Goal: Information Seeking & Learning: Find specific page/section

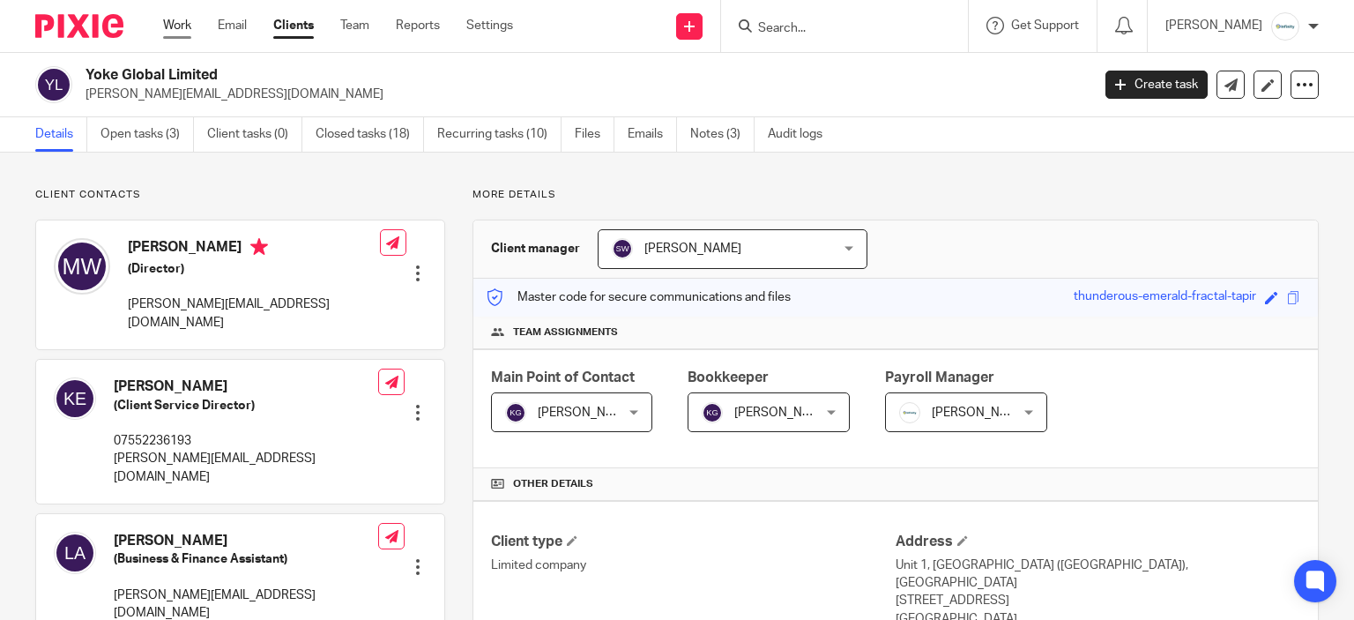
drag, startPoint x: 196, startPoint y: 19, endPoint x: 172, endPoint y: 29, distance: 26.0
click at [190, 21] on ul "Work Email Clients Team Reports Settings" at bounding box center [351, 26] width 376 height 18
click at [172, 29] on link "Work" at bounding box center [177, 26] width 28 height 18
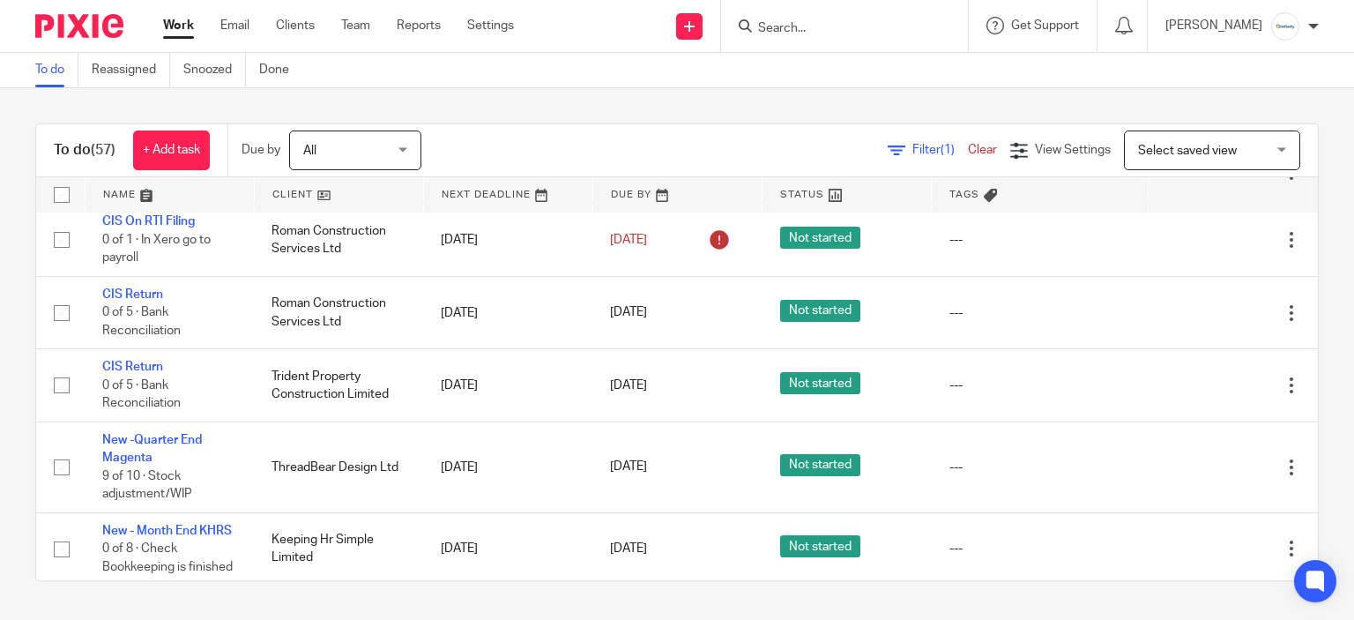
scroll to position [441, 0]
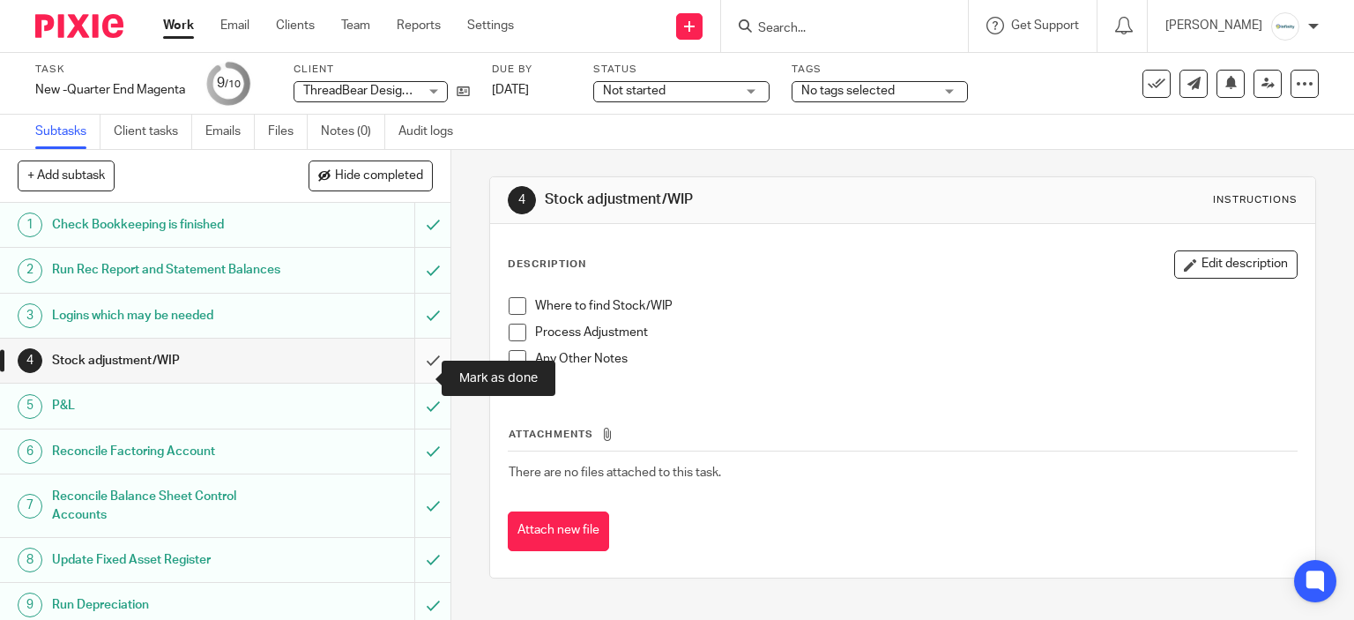
click at [413, 372] on input "submit" at bounding box center [225, 360] width 450 height 44
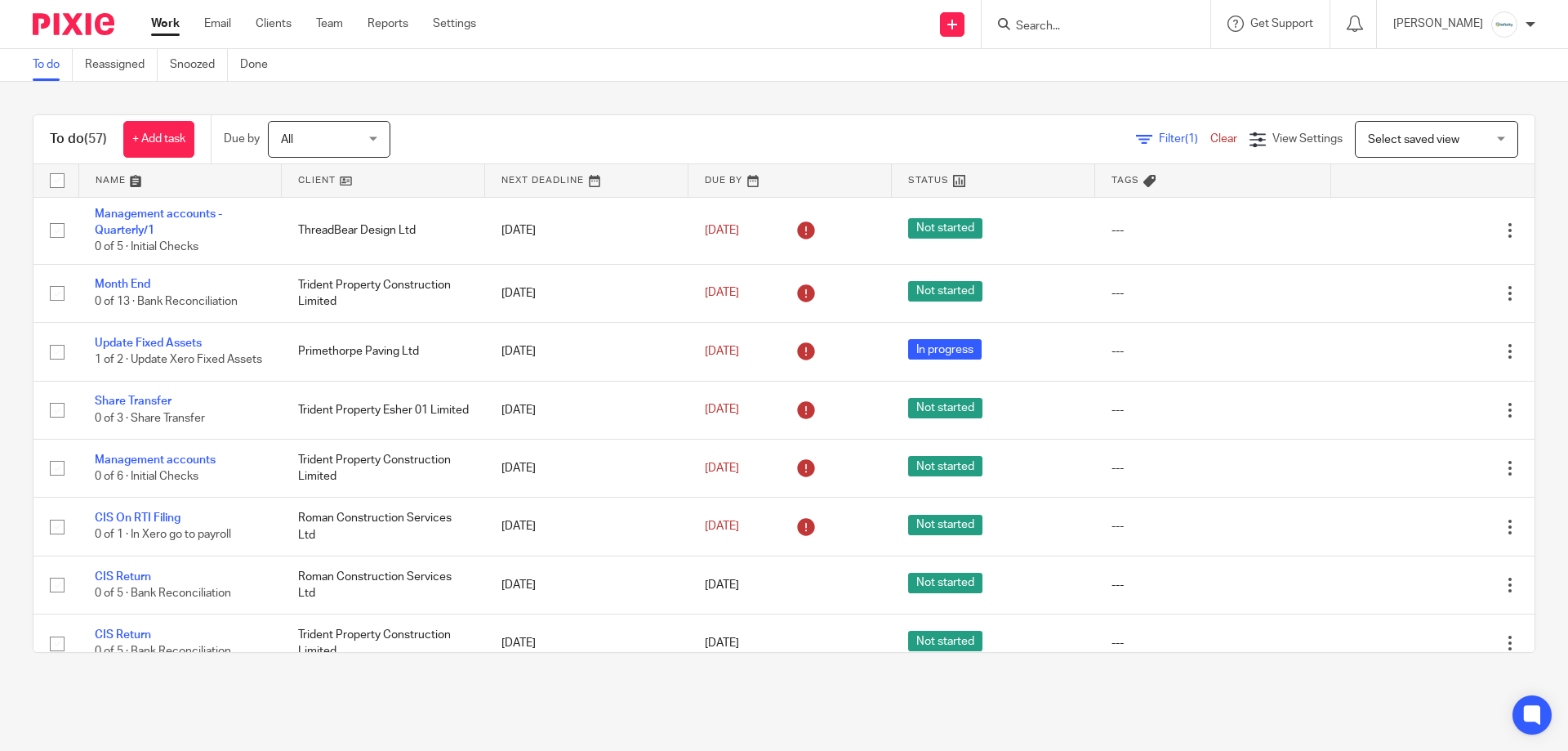
click at [1103, 25] on input "Search" at bounding box center [1088, 27] width 147 height 15
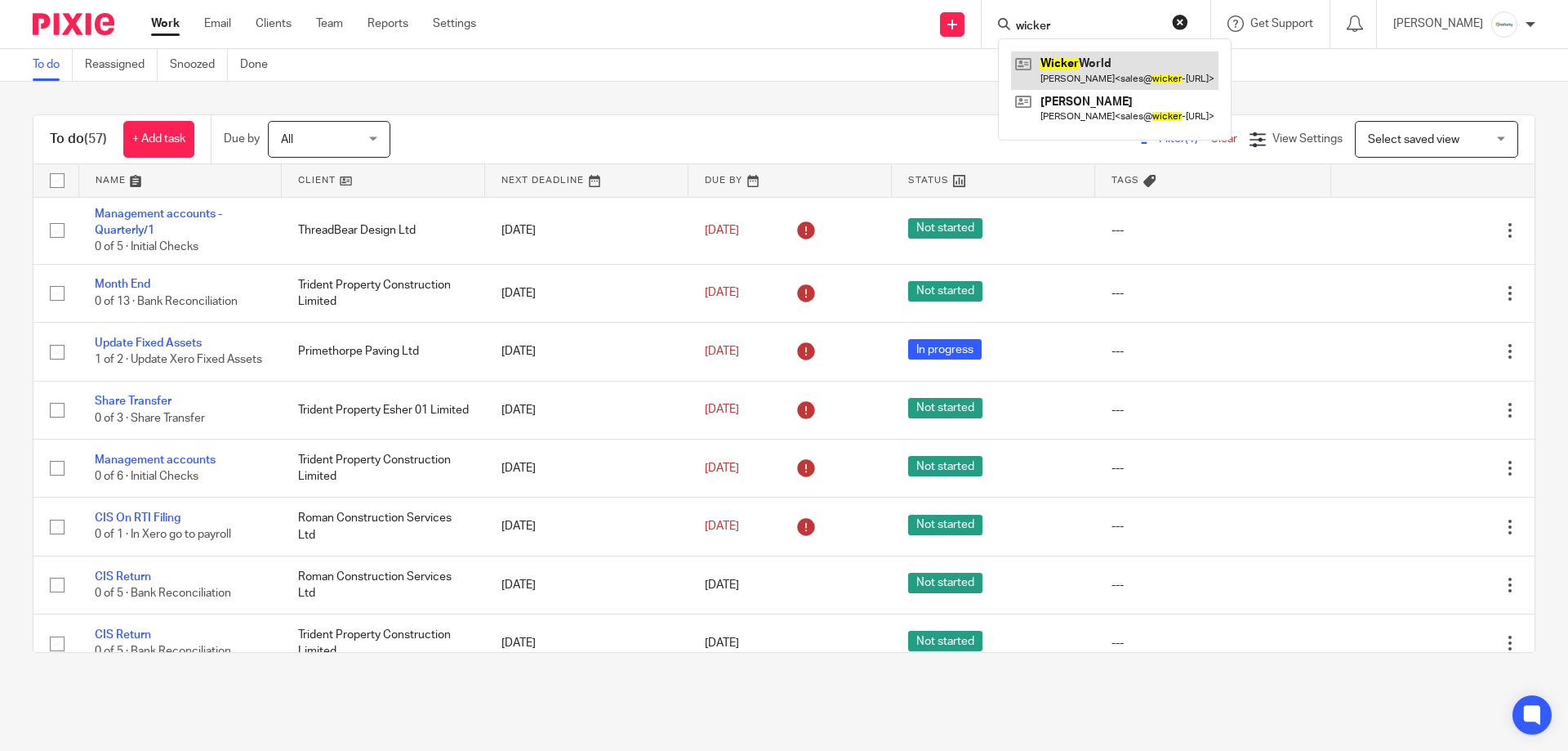
type input "wicker"
click at [1125, 58] on link at bounding box center [1115, 70] width 208 height 38
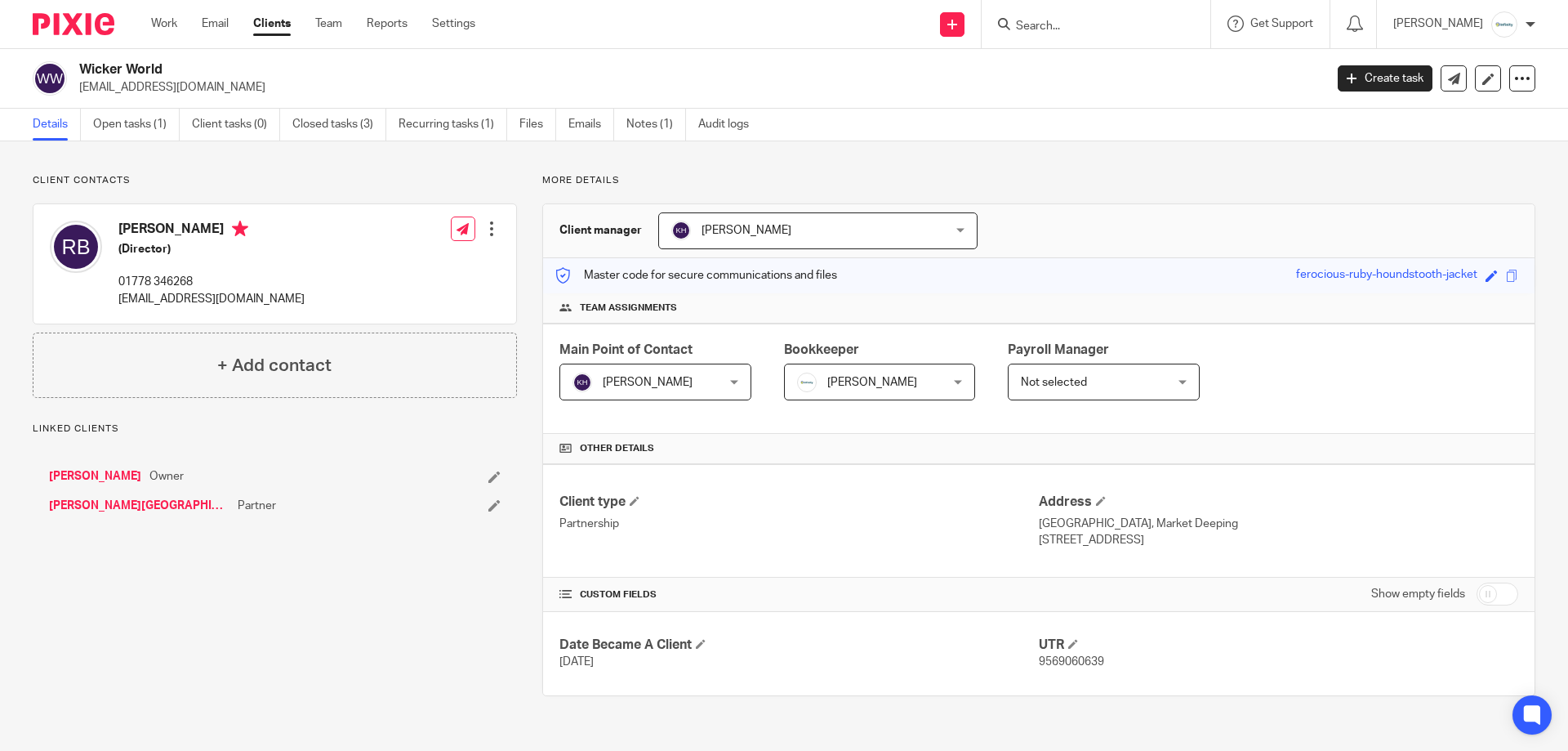
click at [637, 142] on div "Client contacts Richard Barsby (Director) 01778 346268 sales@wicker-world.co.uk…" at bounding box center [784, 436] width 1568 height 588
click at [637, 136] on link "Notes (1)" at bounding box center [656, 124] width 59 height 32
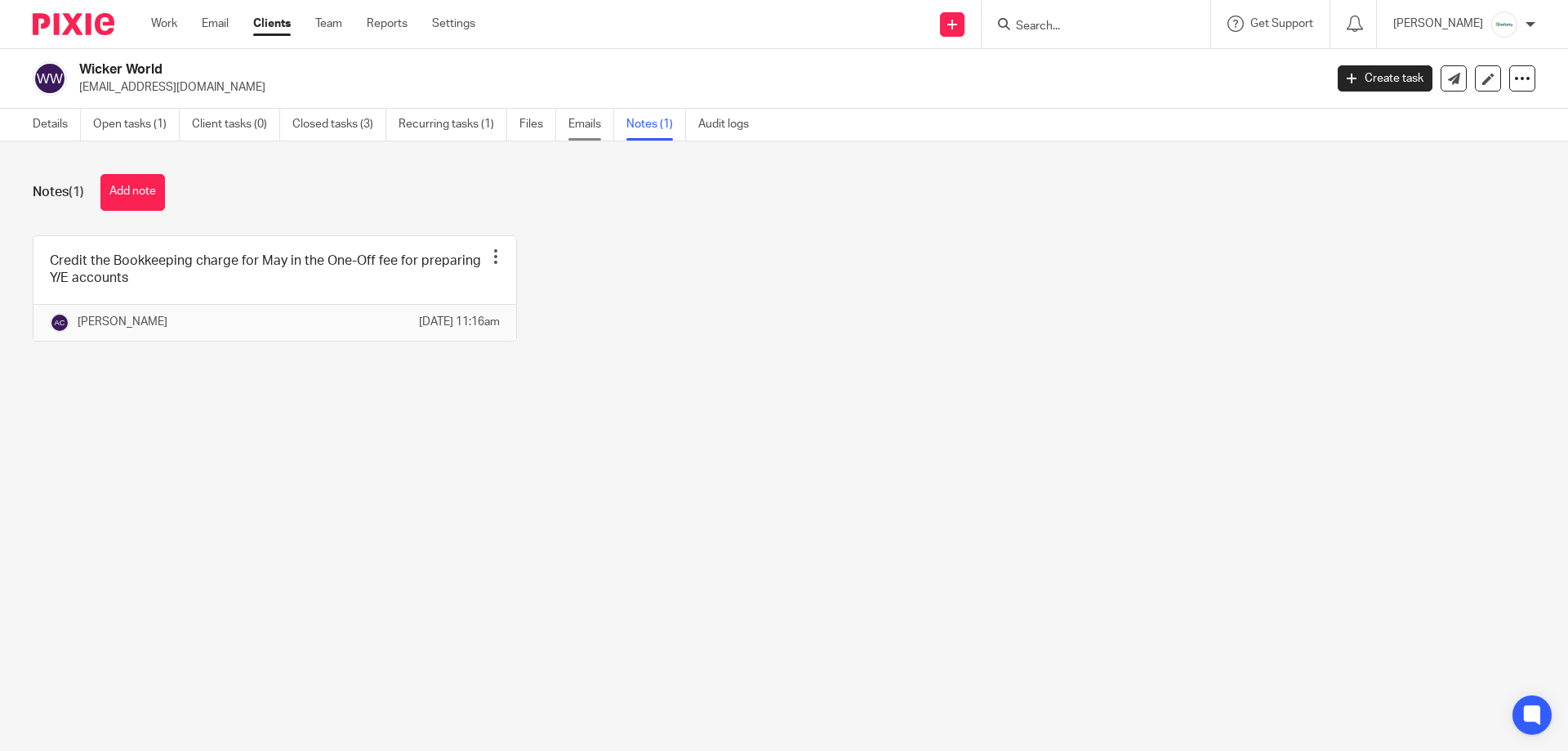
click at [583, 134] on link "Emails" at bounding box center [591, 124] width 45 height 32
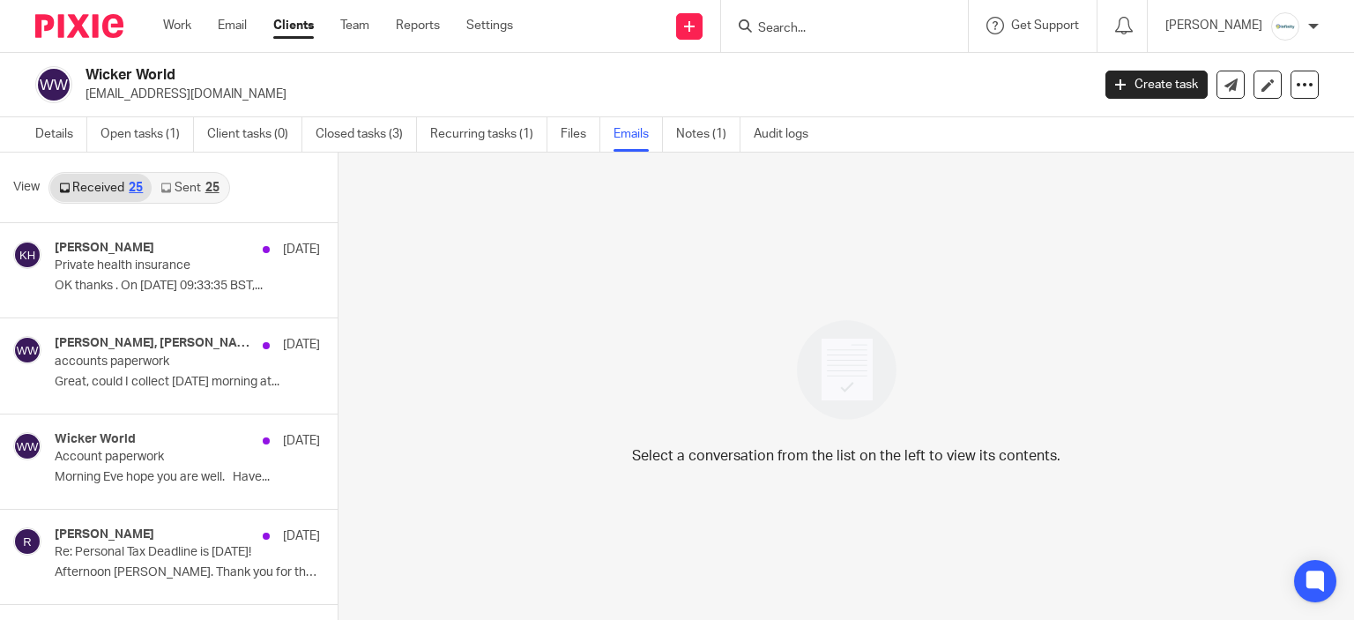
click at [207, 180] on link "Sent 25" at bounding box center [190, 188] width 76 height 28
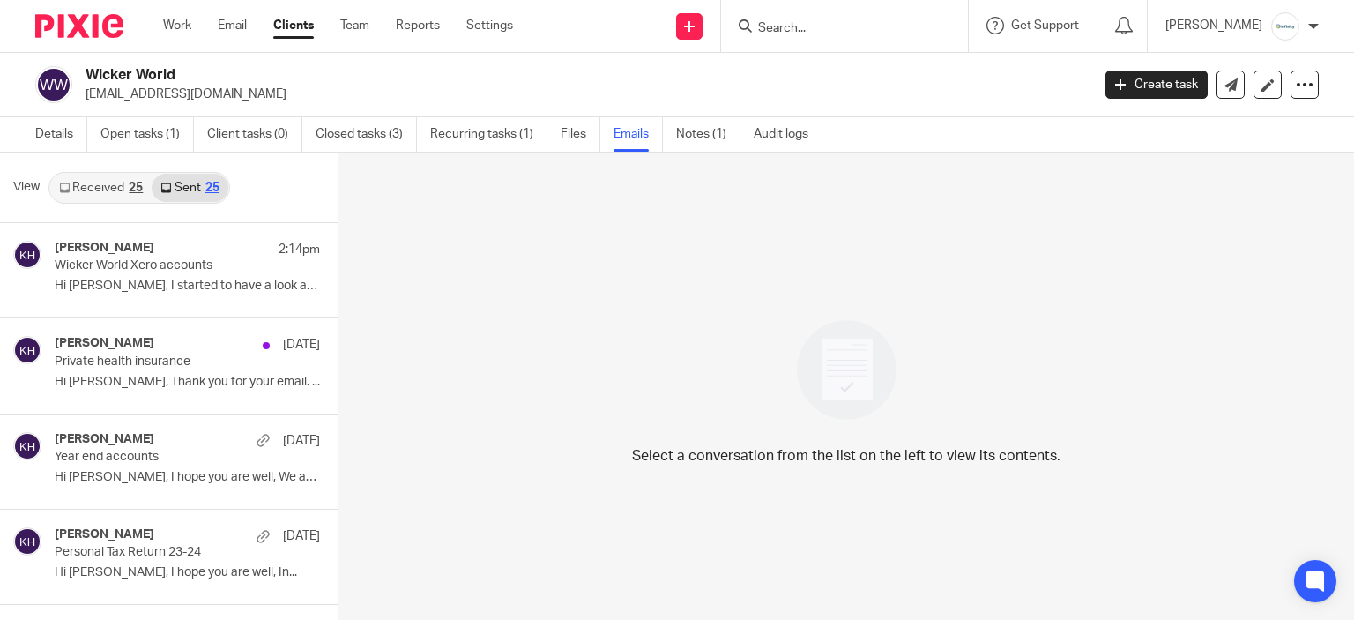
scroll to position [3, 0]
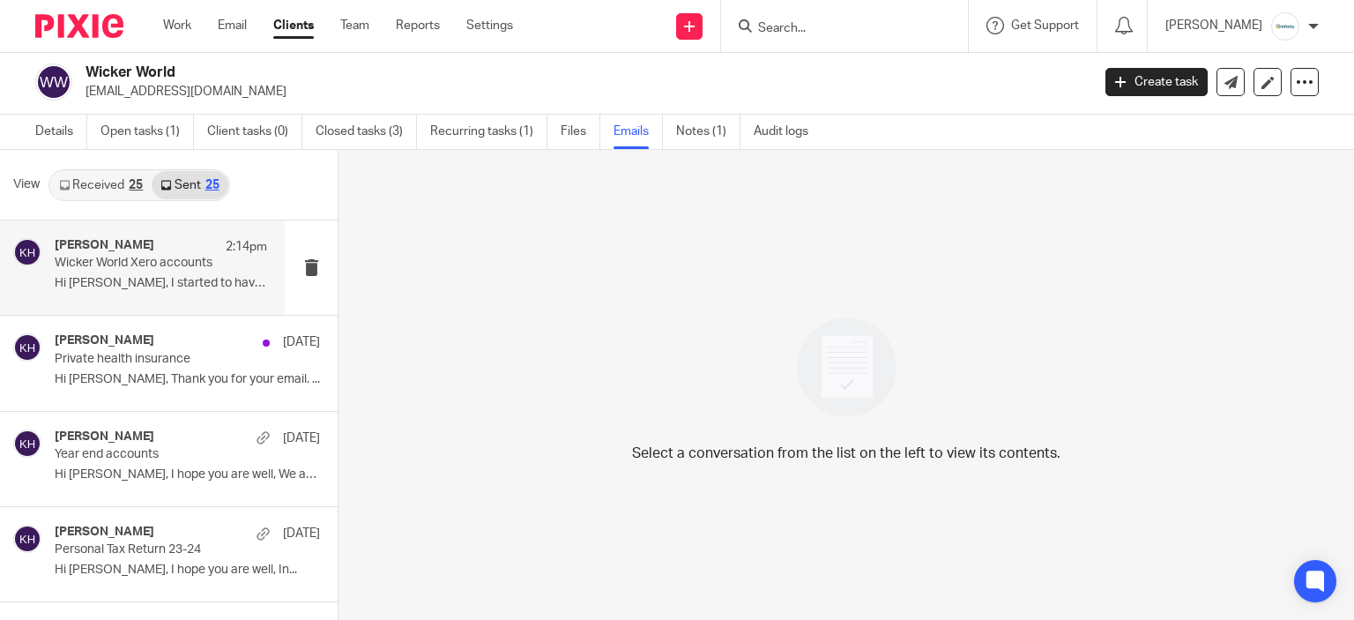
click at [167, 271] on div "Kerry Hall 2:14pm Wicker World Xero accounts Hi Richard, I started to have a lo…" at bounding box center [161, 267] width 212 height 59
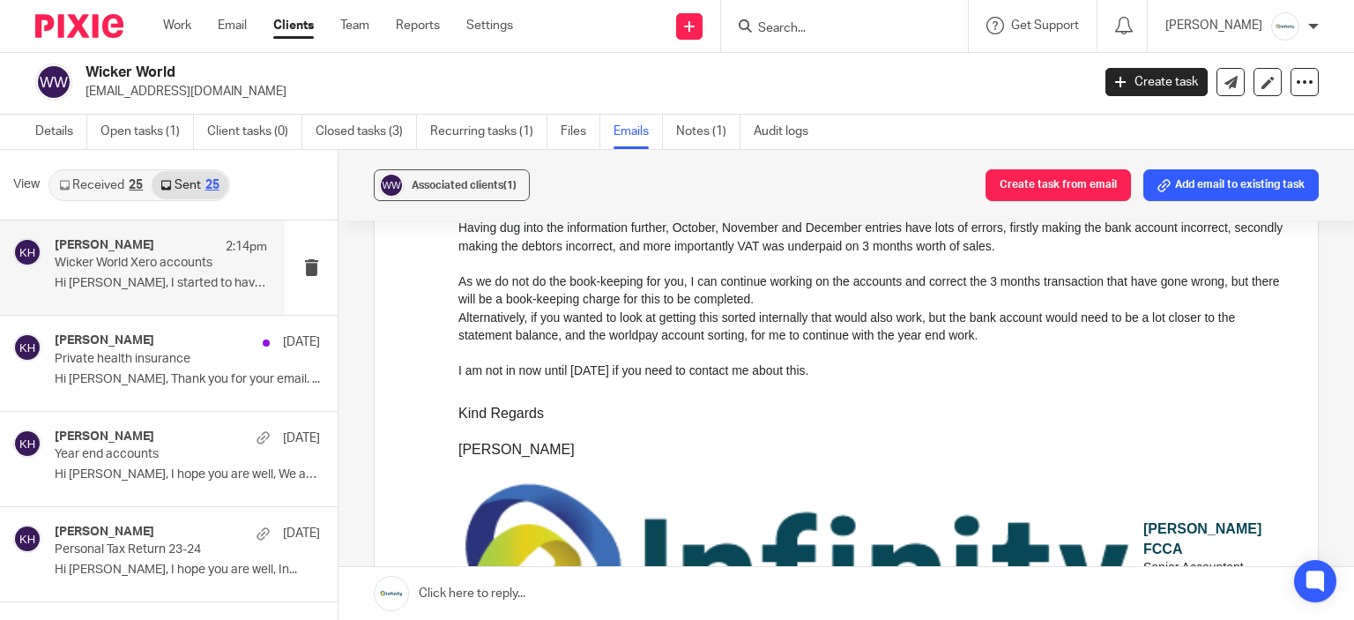
scroll to position [0, 0]
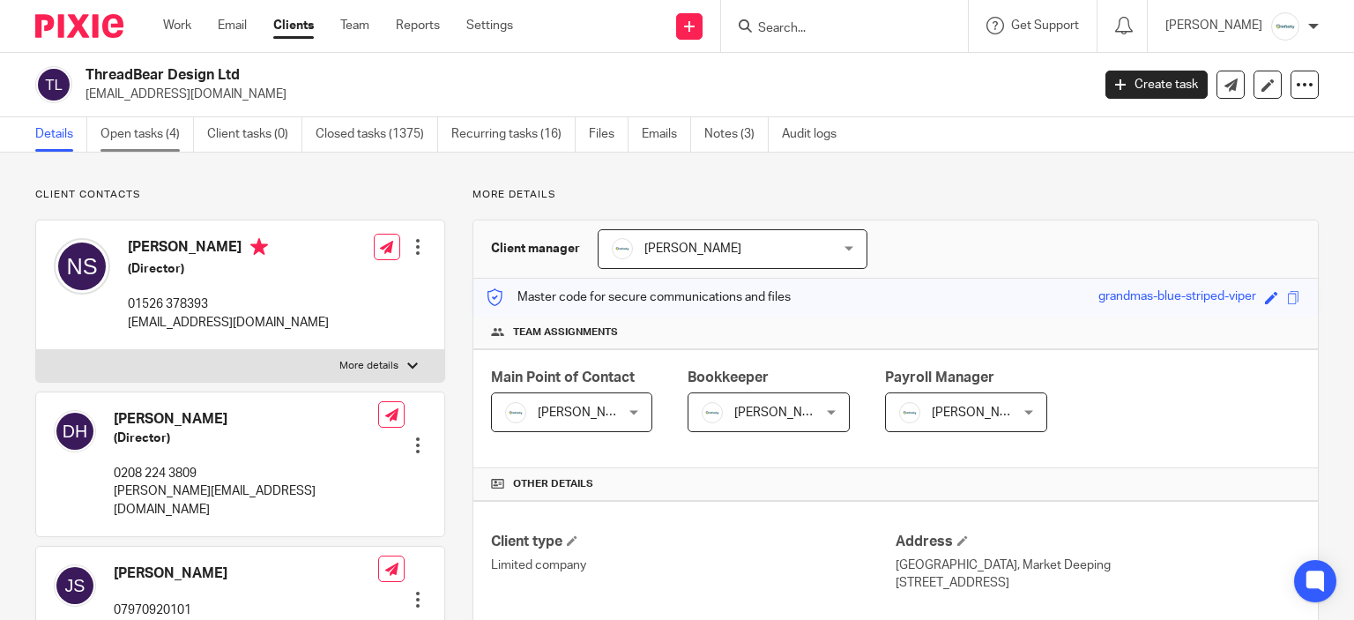
click at [148, 121] on link "Open tasks (4)" at bounding box center [146, 134] width 93 height 34
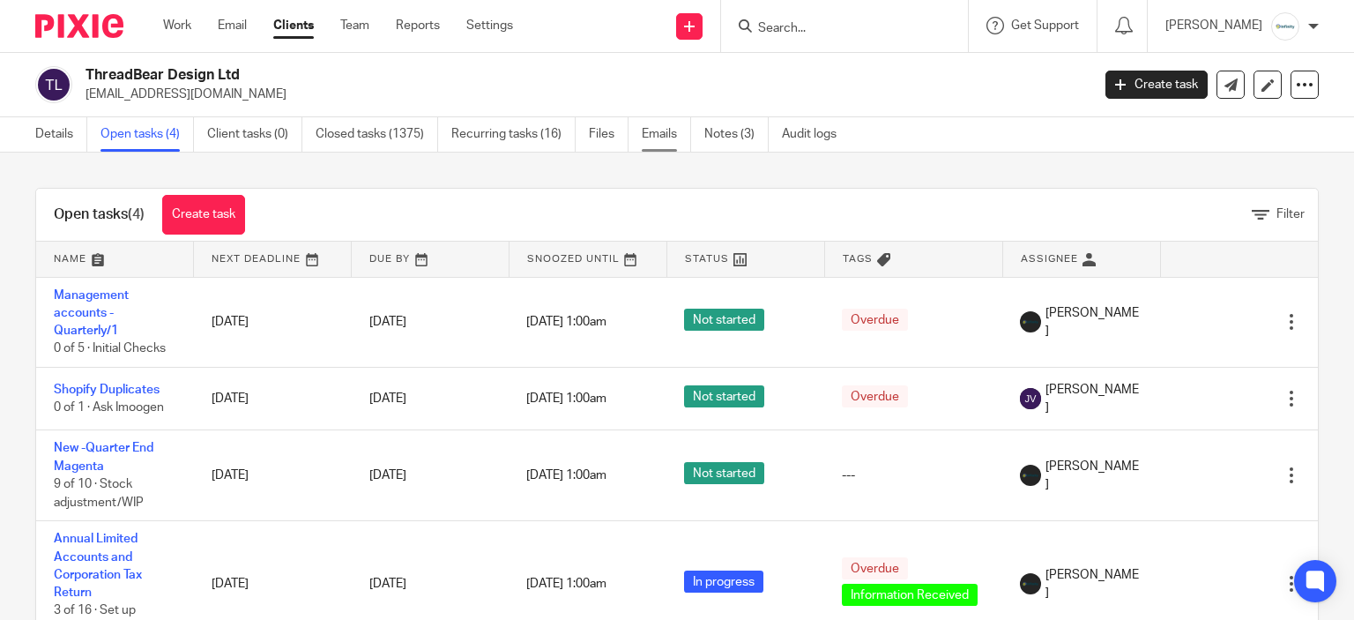
click at [645, 133] on link "Emails" at bounding box center [666, 134] width 49 height 34
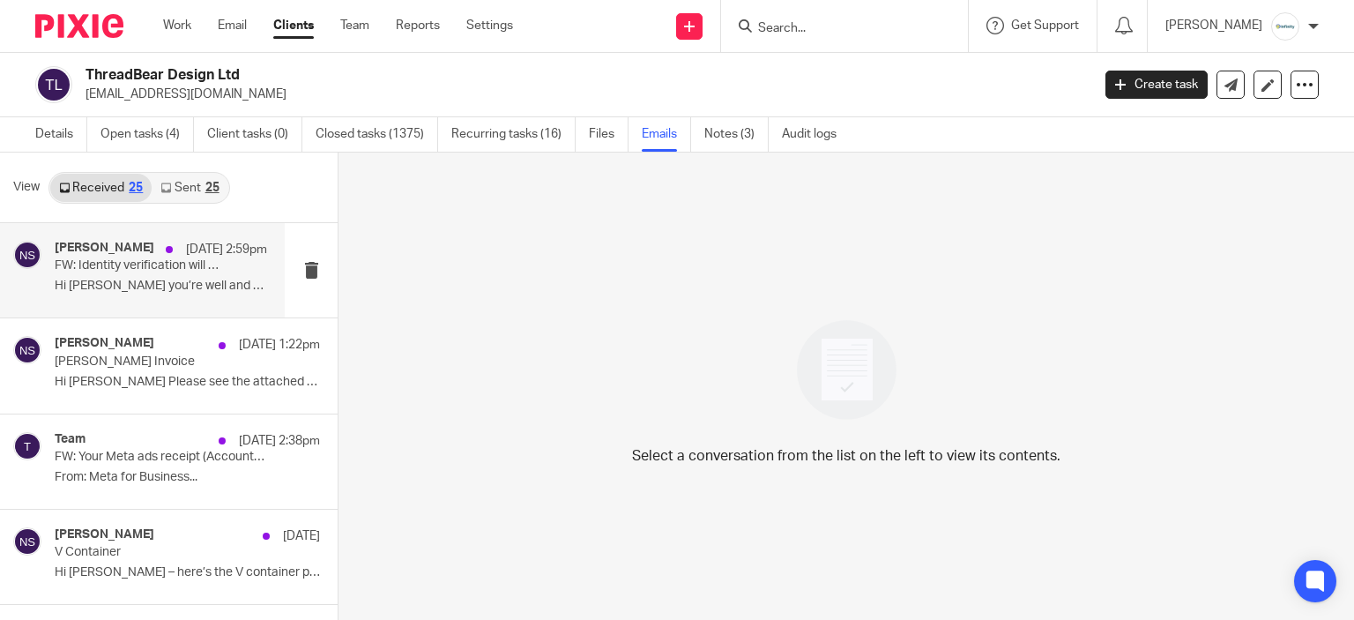
click at [194, 303] on div "[PERSON_NAME] [DATE] 2:59pm FW: Identity verification will be required from [DA…" at bounding box center [142, 270] width 285 height 94
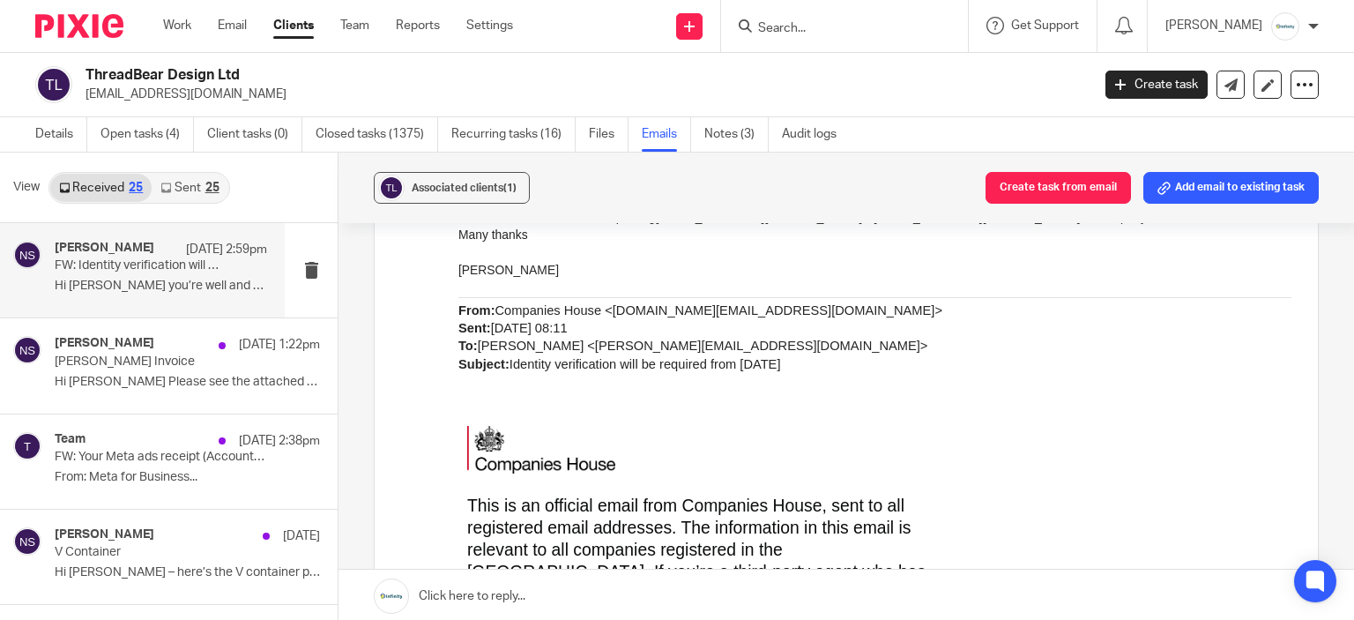
scroll to position [441, 0]
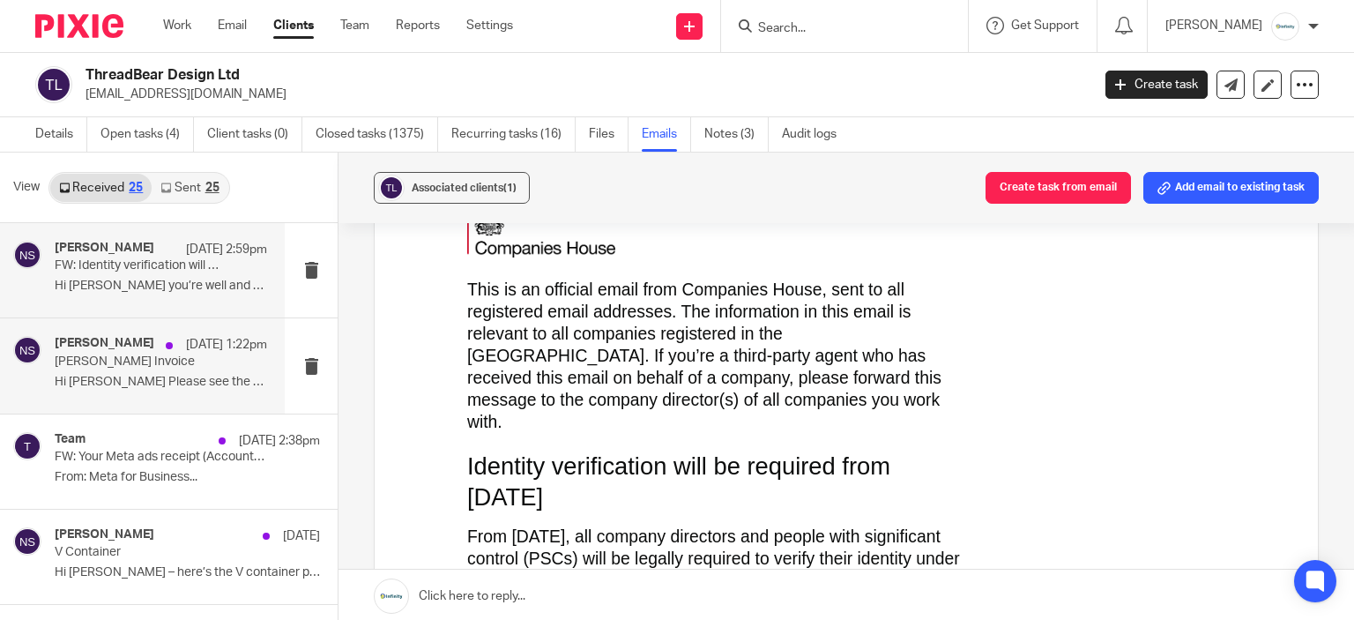
click at [140, 393] on div "Nick Shirley 13 Aug 1:22pm Rich Kays Invoice Hi Jamie Please see the attached R…" at bounding box center [161, 365] width 212 height 59
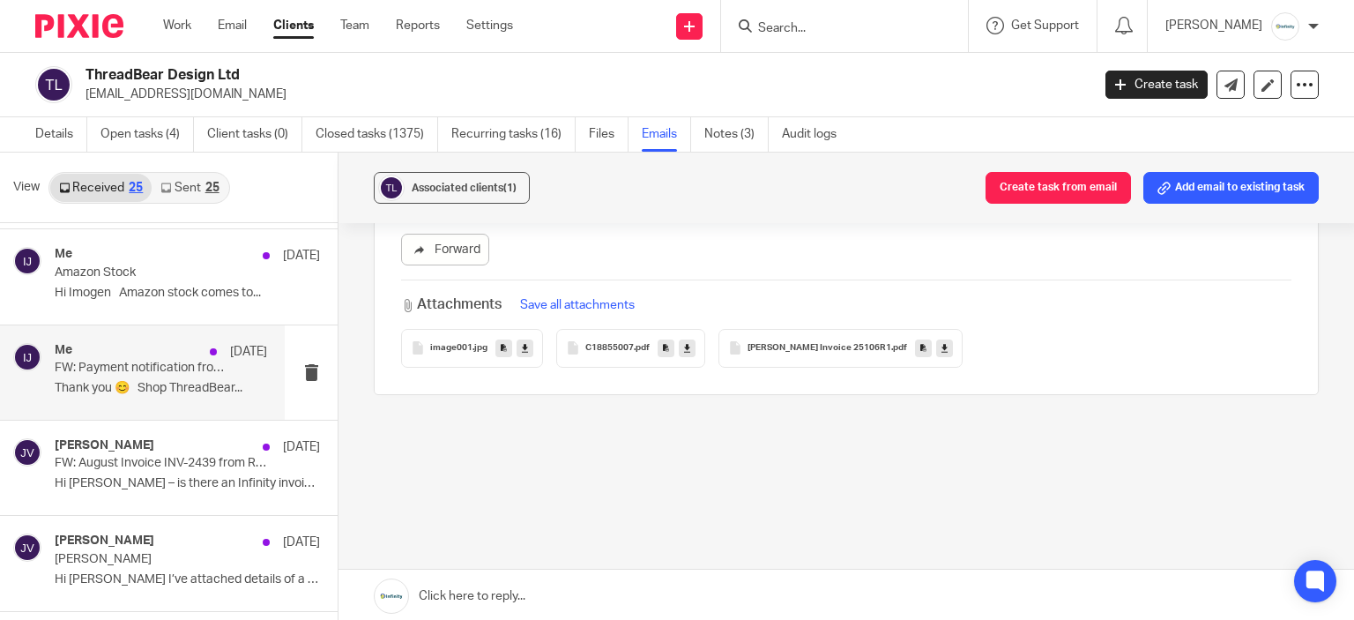
scroll to position [882, 0]
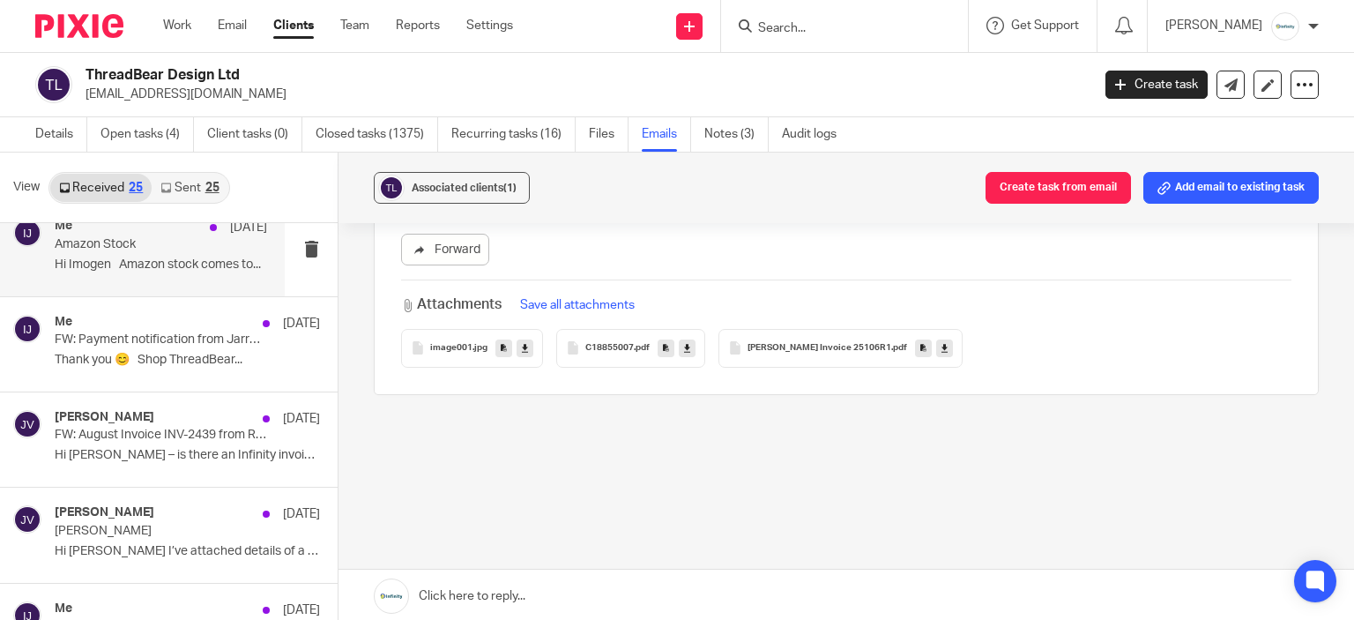
click at [165, 279] on div "Me 7 Aug Amazon Stock Hi Imogen Amazon stock comes to..." at bounding box center [142, 248] width 285 height 94
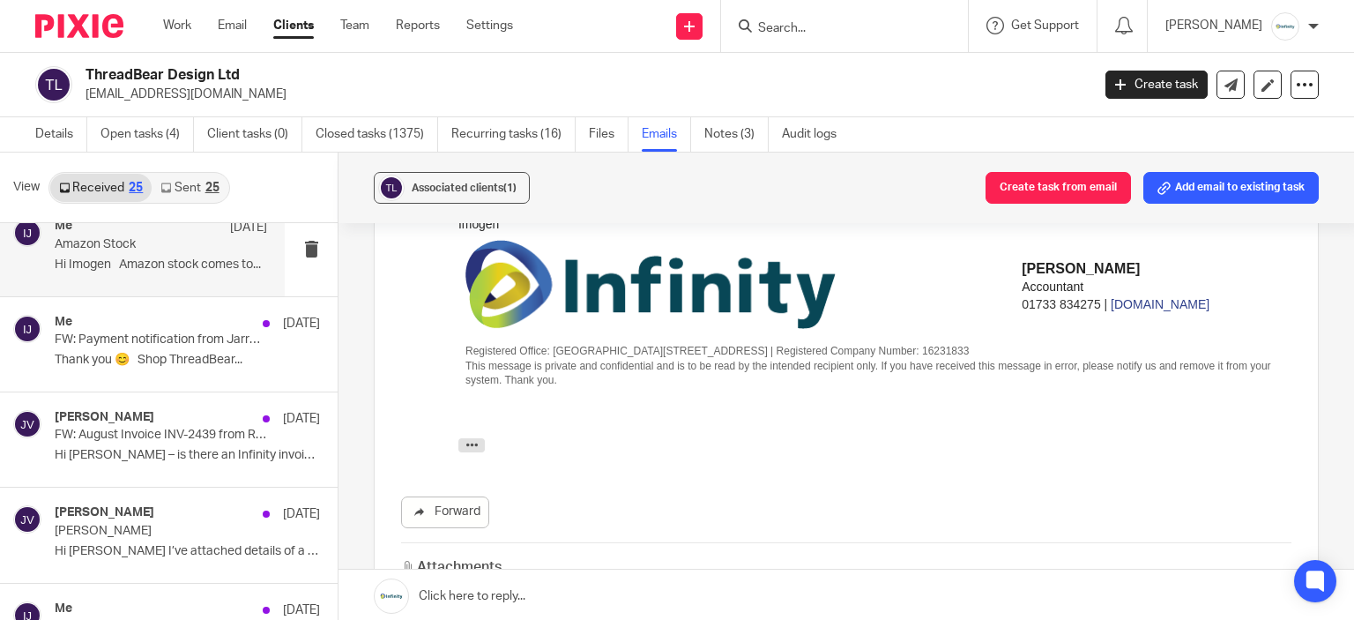
scroll to position [176, 0]
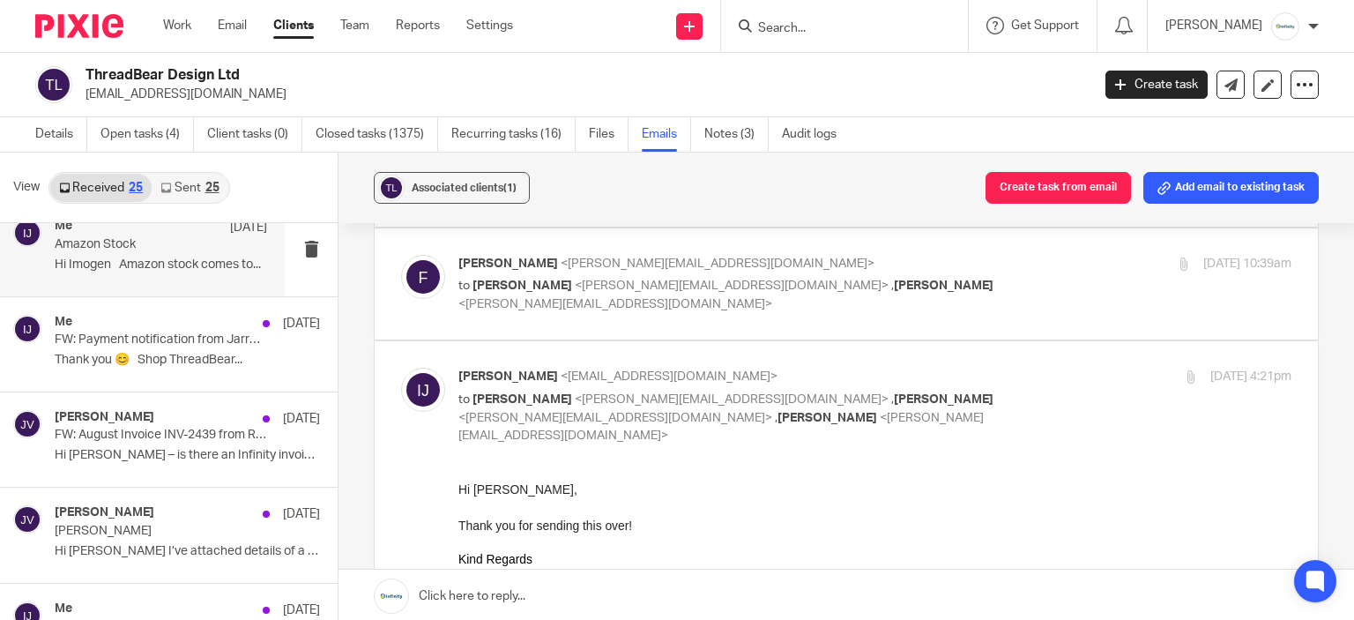
click at [712, 249] on label at bounding box center [846, 284] width 943 height 112
click at [401, 254] on input "checkbox" at bounding box center [400, 254] width 1 height 1
checkbox input "true"
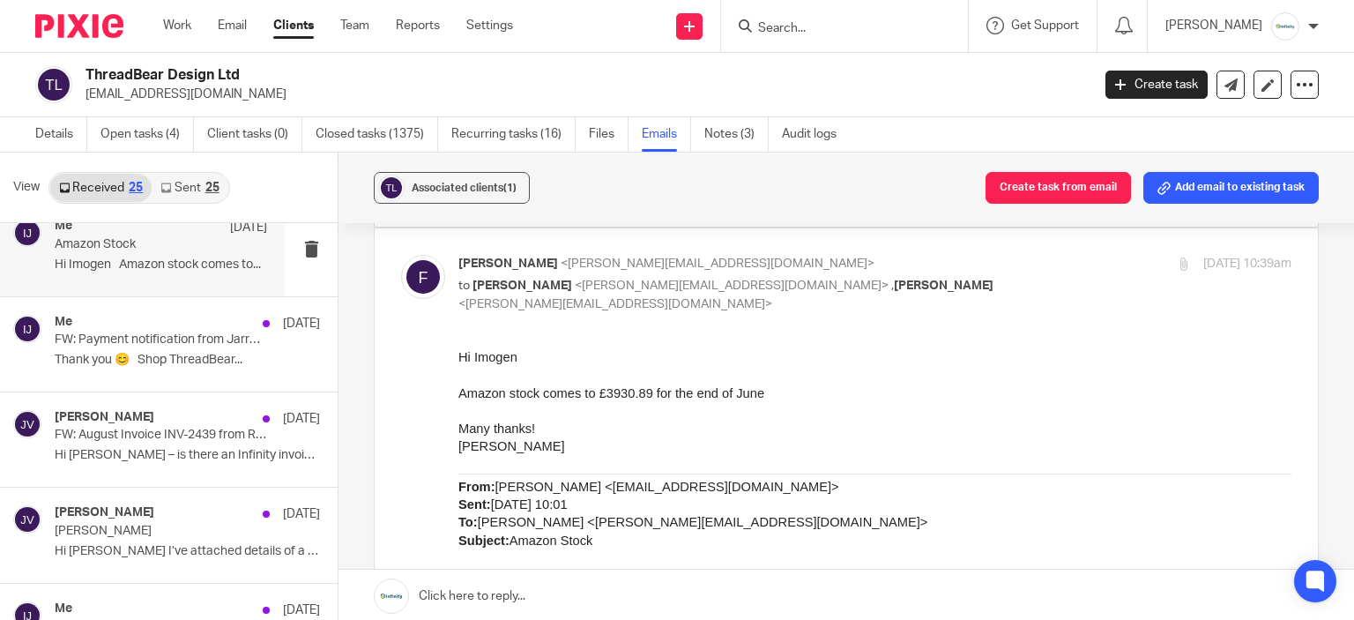
scroll to position [0, 0]
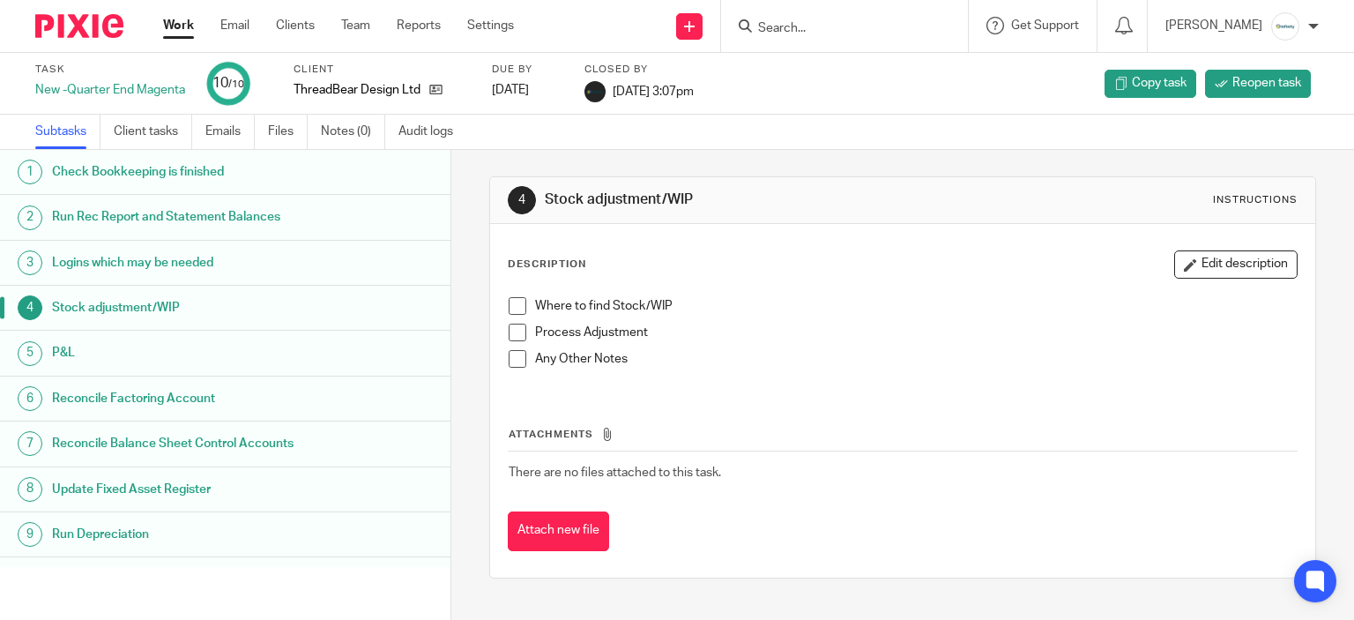
click at [829, 407] on div "Attachments There are no files attached to this task. Attach new file" at bounding box center [903, 471] width 791 height 160
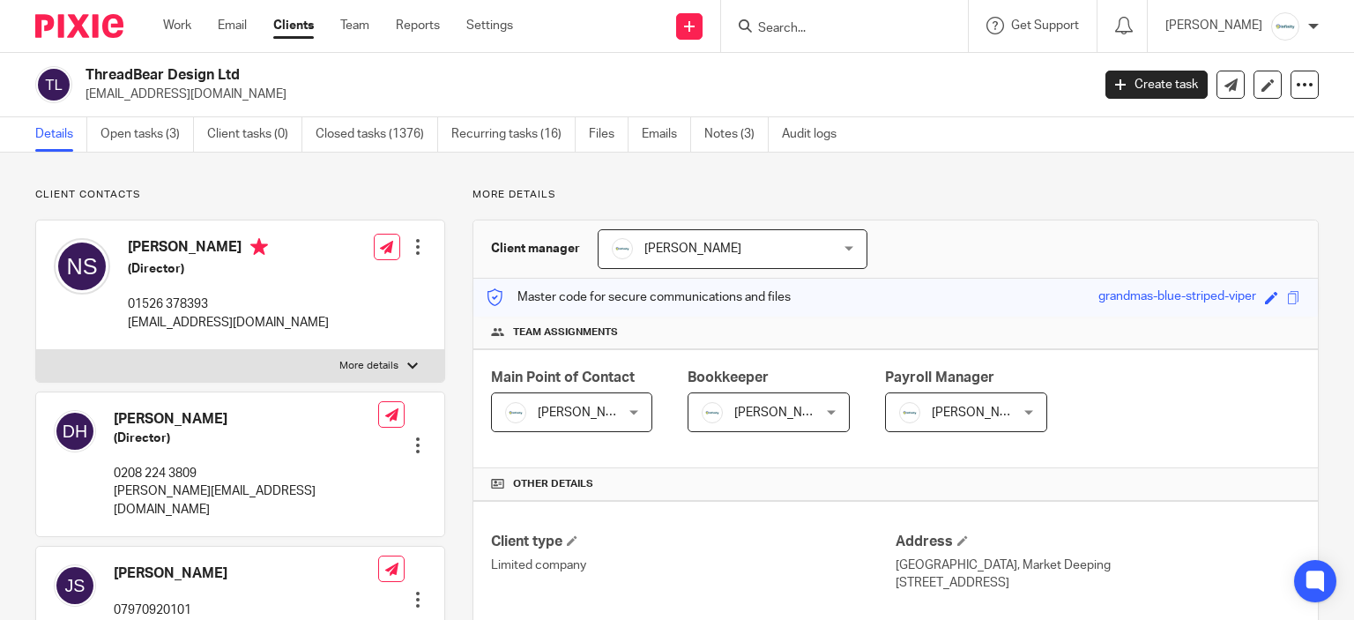
click at [871, 28] on input "Search" at bounding box center [835, 29] width 159 height 16
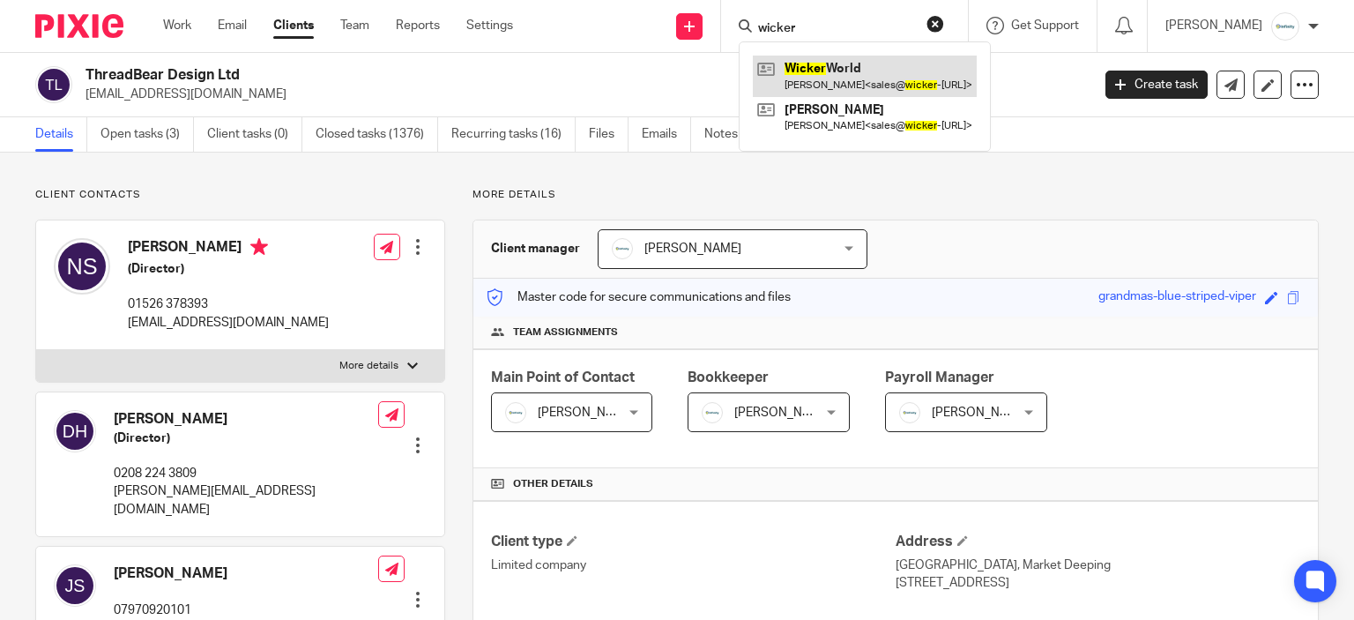
type input "wicker"
click at [896, 76] on link at bounding box center [865, 76] width 224 height 41
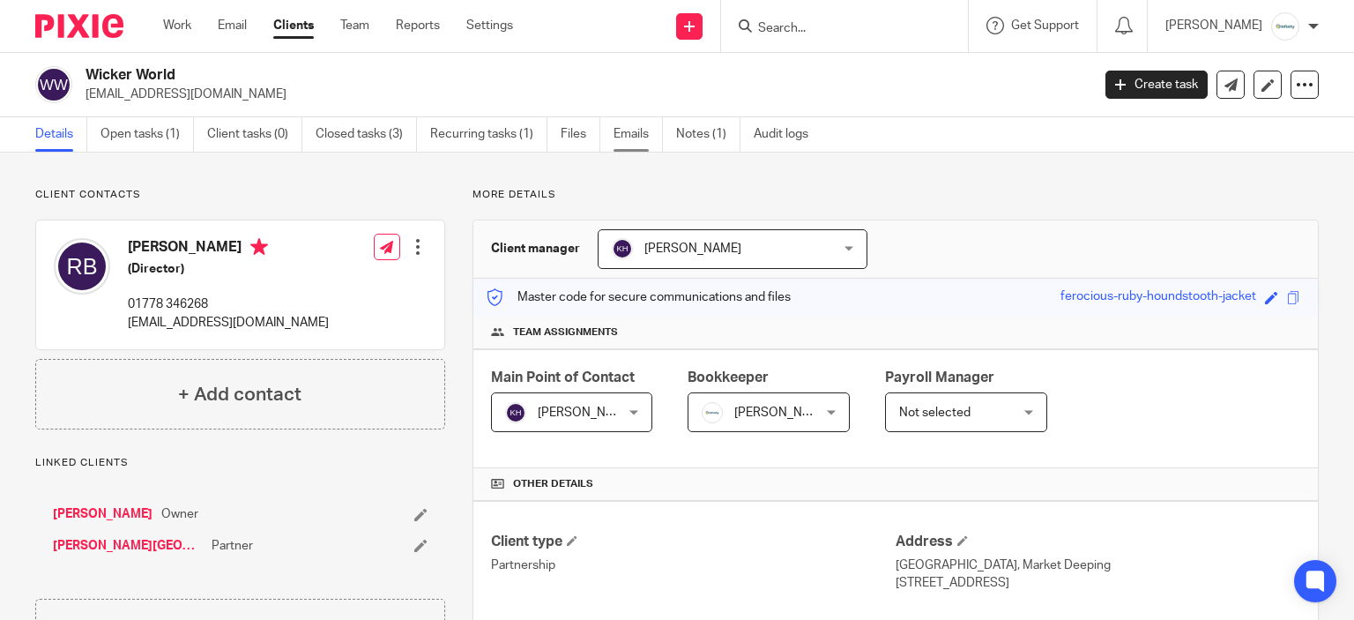
click at [624, 139] on link "Emails" at bounding box center [638, 134] width 49 height 34
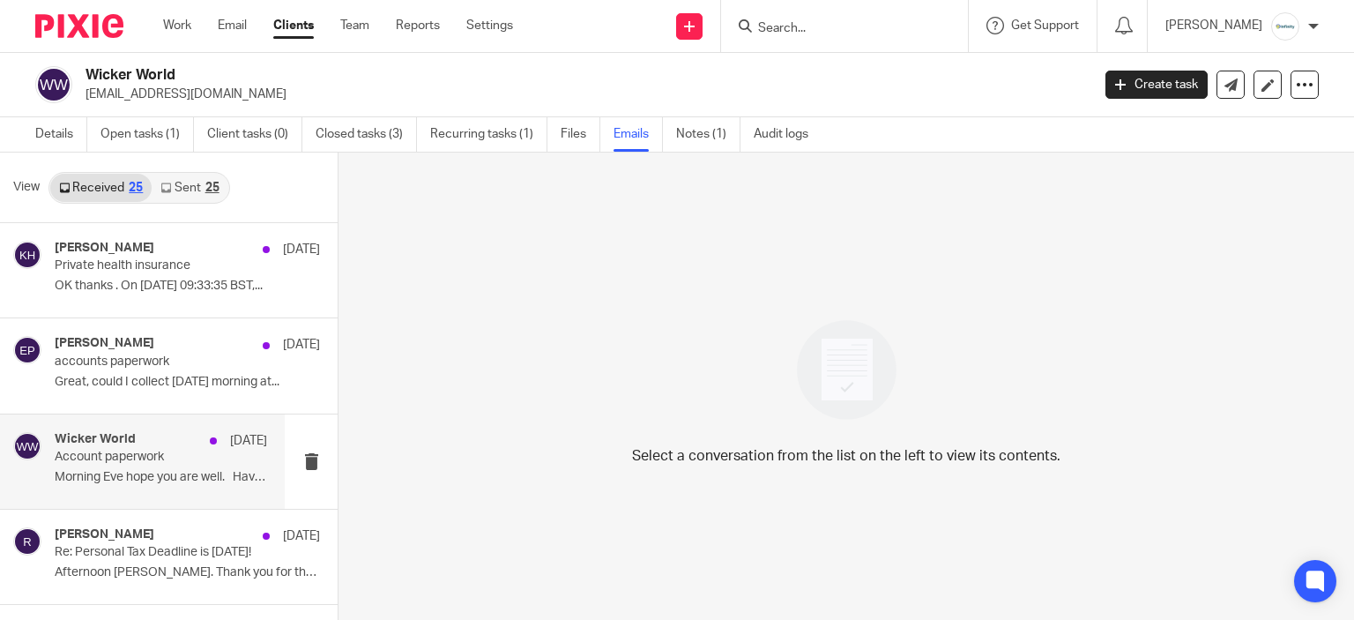
click at [161, 458] on p "Account paperwork" at bounding box center [140, 457] width 170 height 15
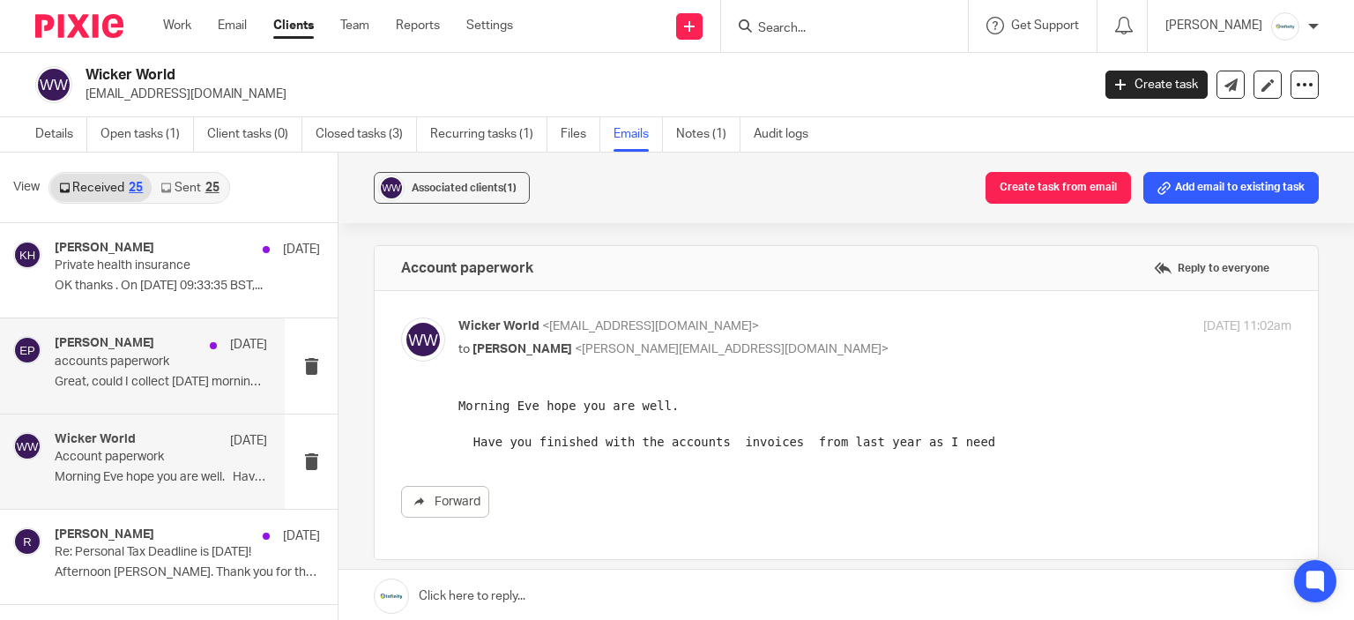
click at [88, 383] on p "Great, could I collect [DATE] morning at..." at bounding box center [161, 382] width 212 height 15
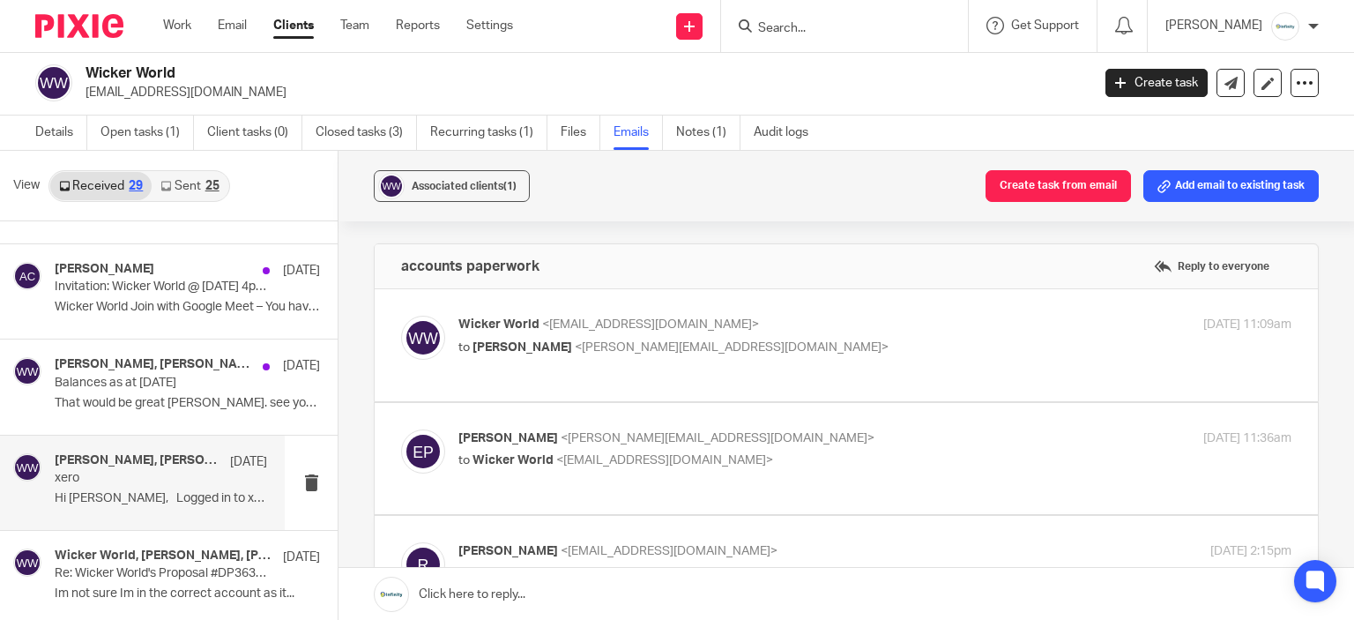
scroll to position [3, 0]
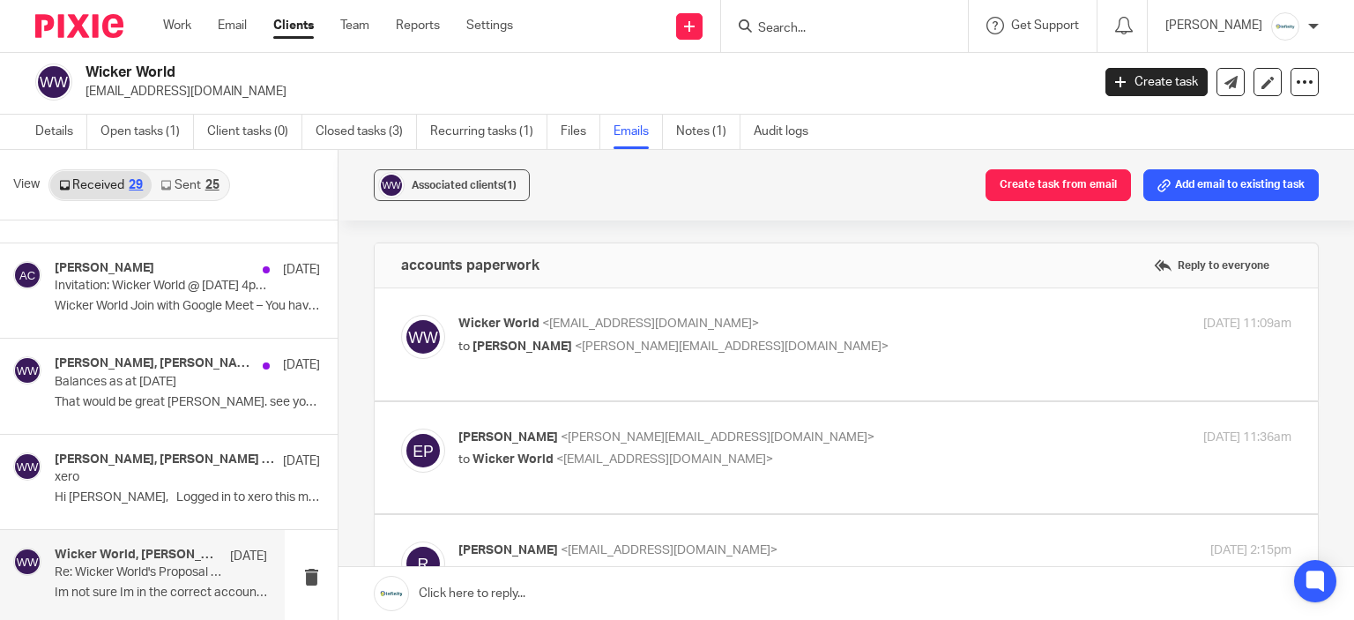
click at [134, 579] on div "Wicker World, [PERSON_NAME], [PERSON_NAME], [PERSON_NAME] [DATE] Re: Wicker Wor…" at bounding box center [161, 576] width 212 height 59
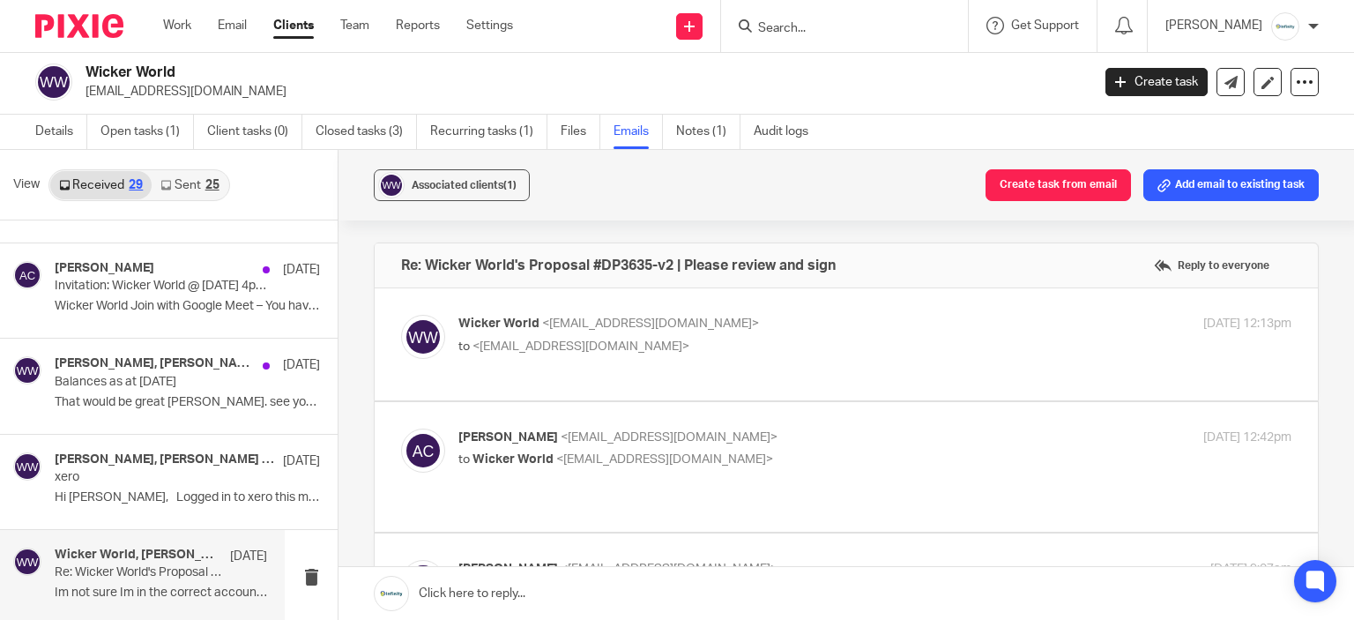
scroll to position [0, 0]
click at [157, 568] on p "Re: Wicker World's Proposal #DP3635-v2 | Please review and sign" at bounding box center [140, 572] width 170 height 15
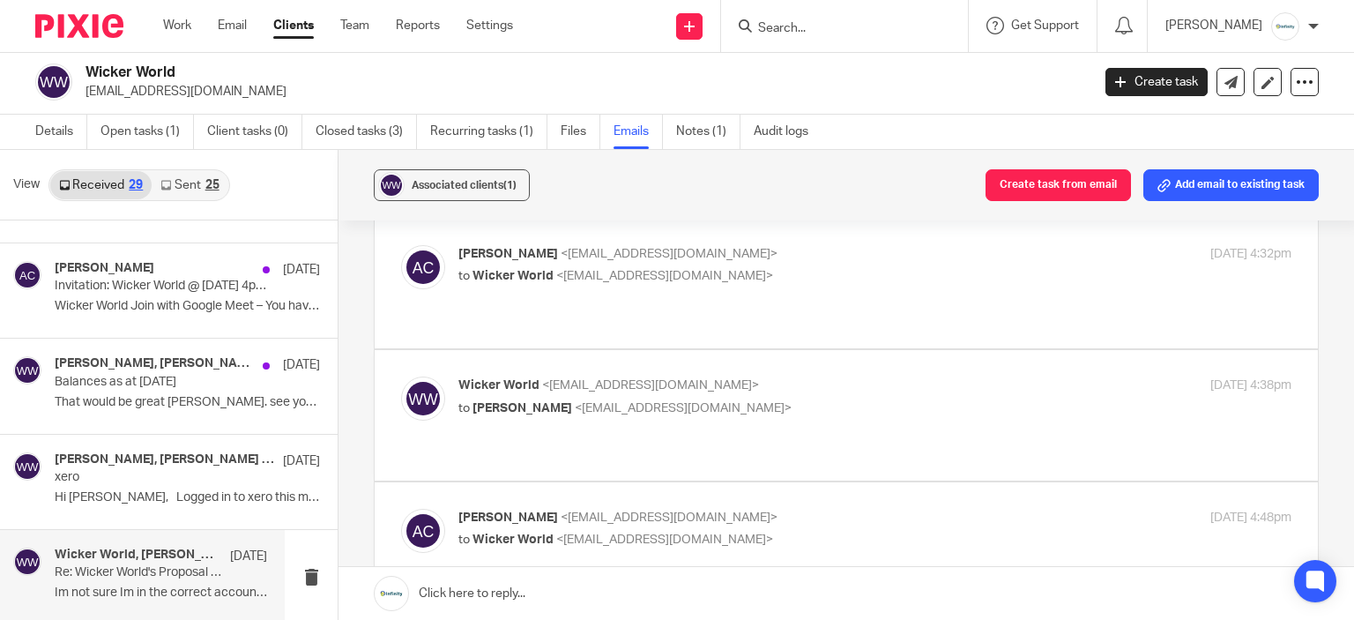
scroll to position [2355, 0]
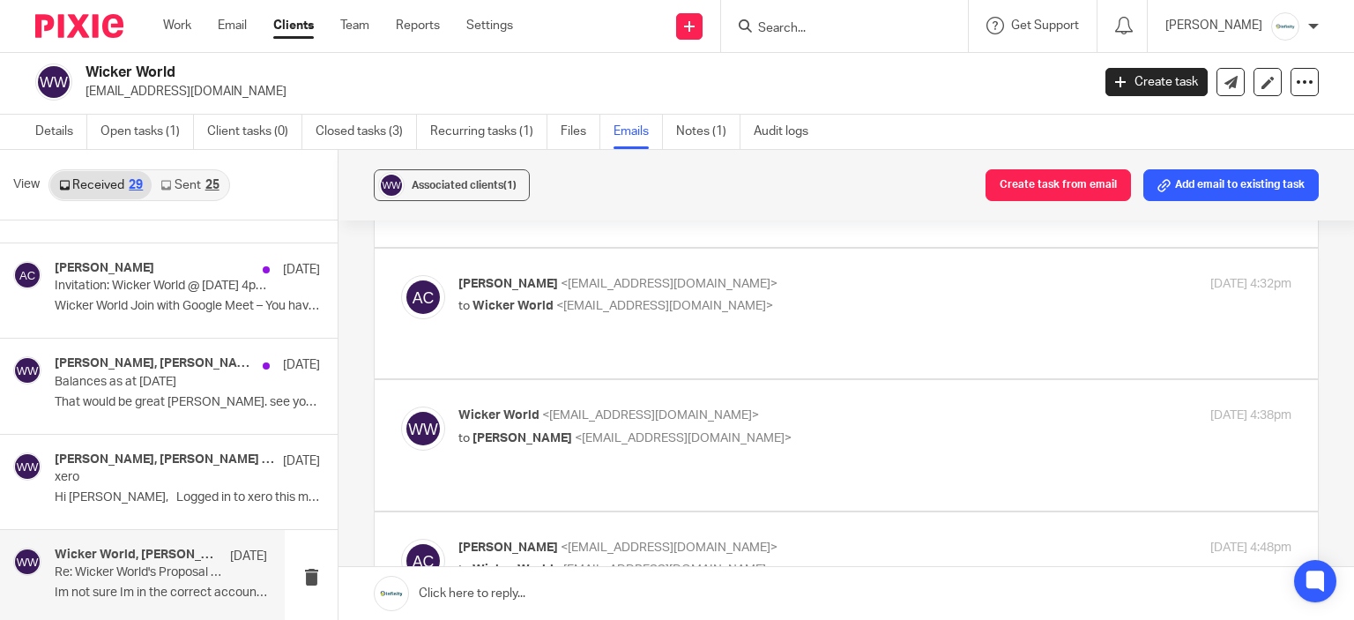
checkbox input "true"
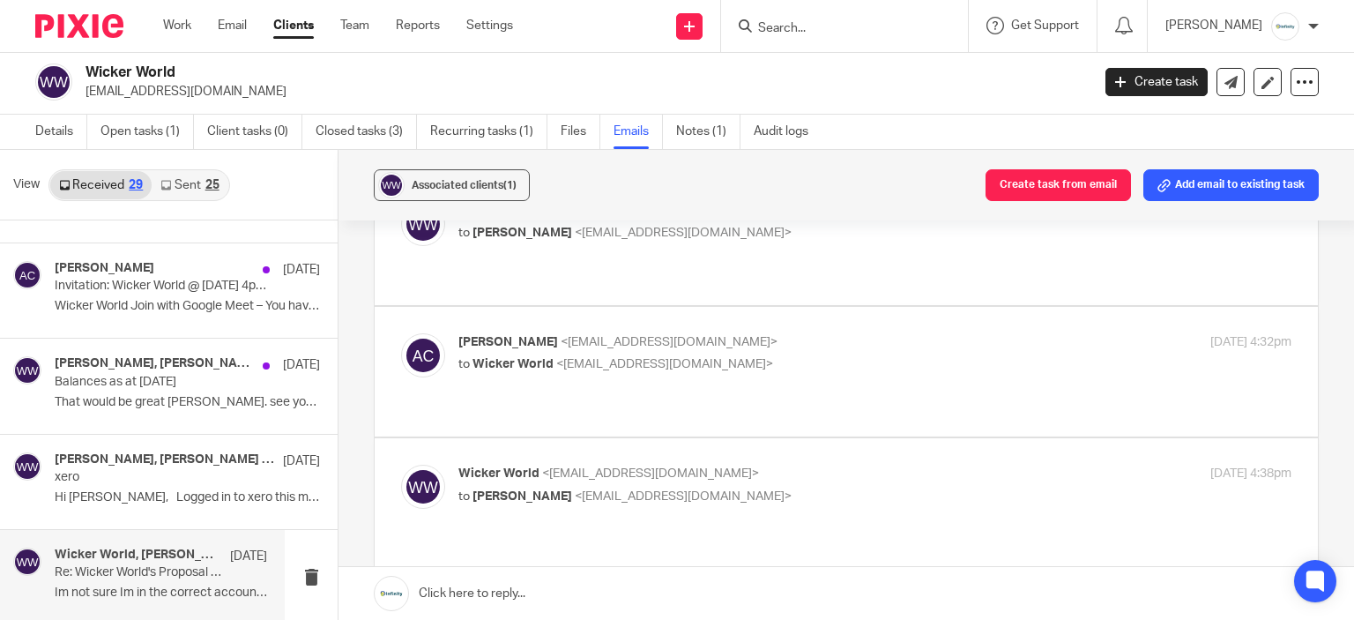
scroll to position [2266, 0]
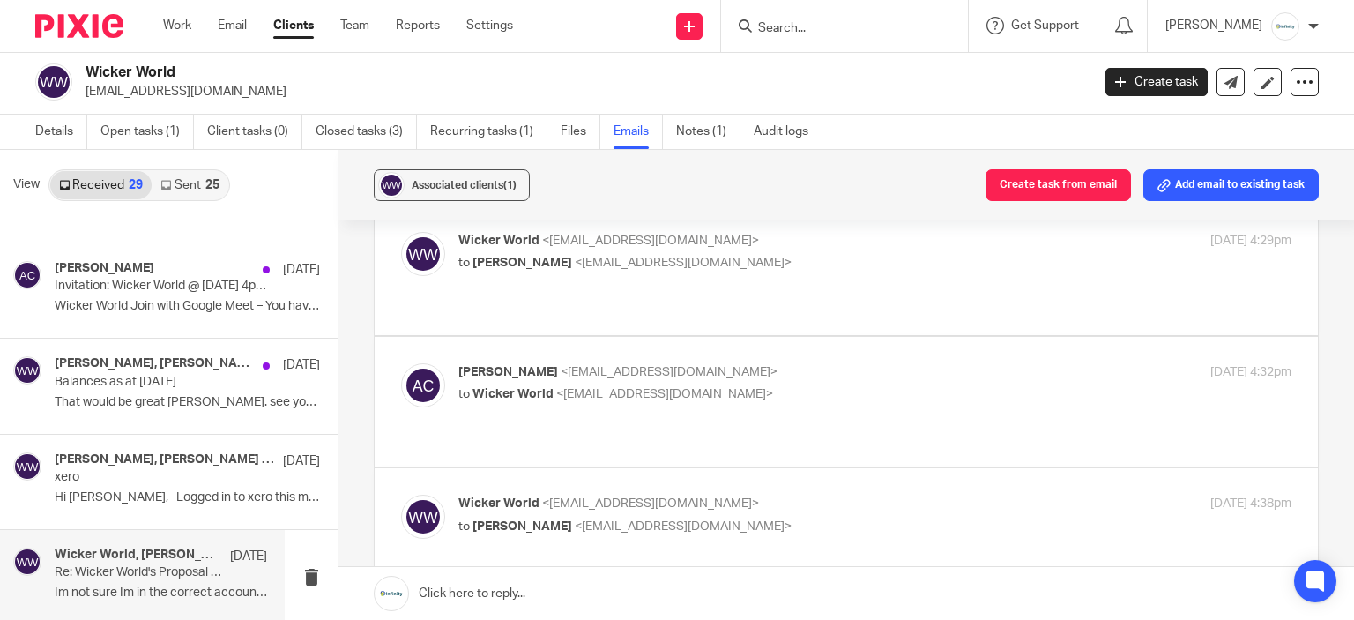
checkbox input "true"
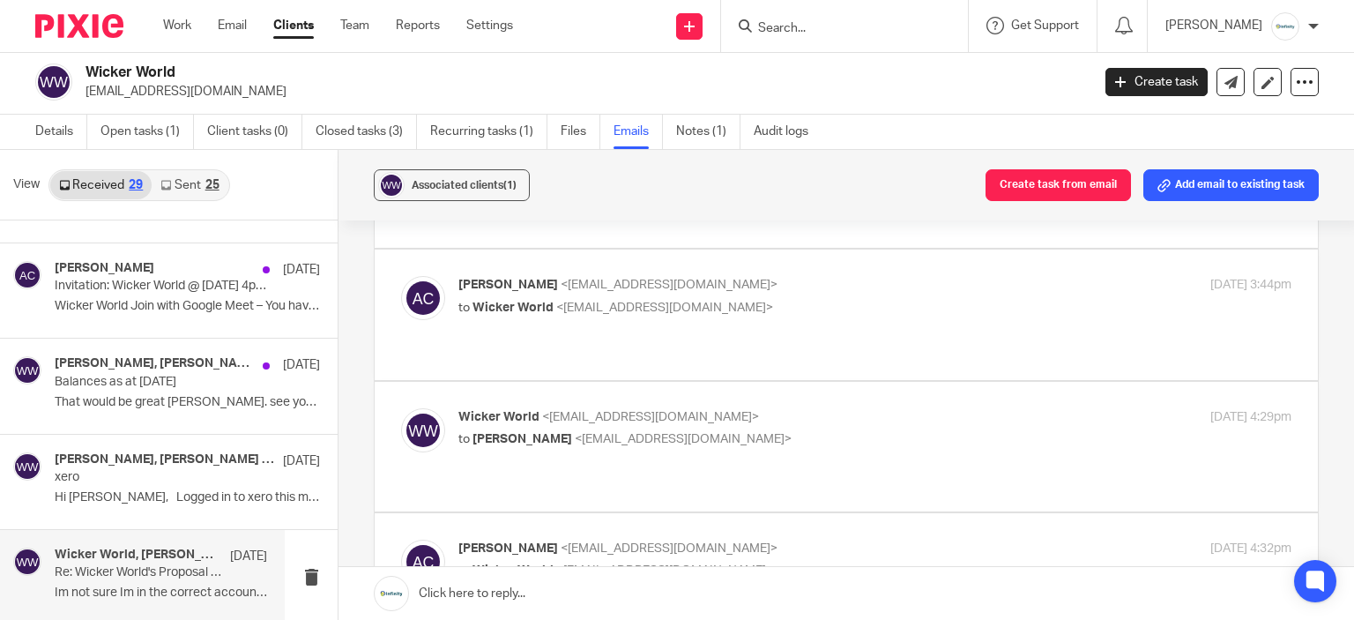
checkbox input "true"
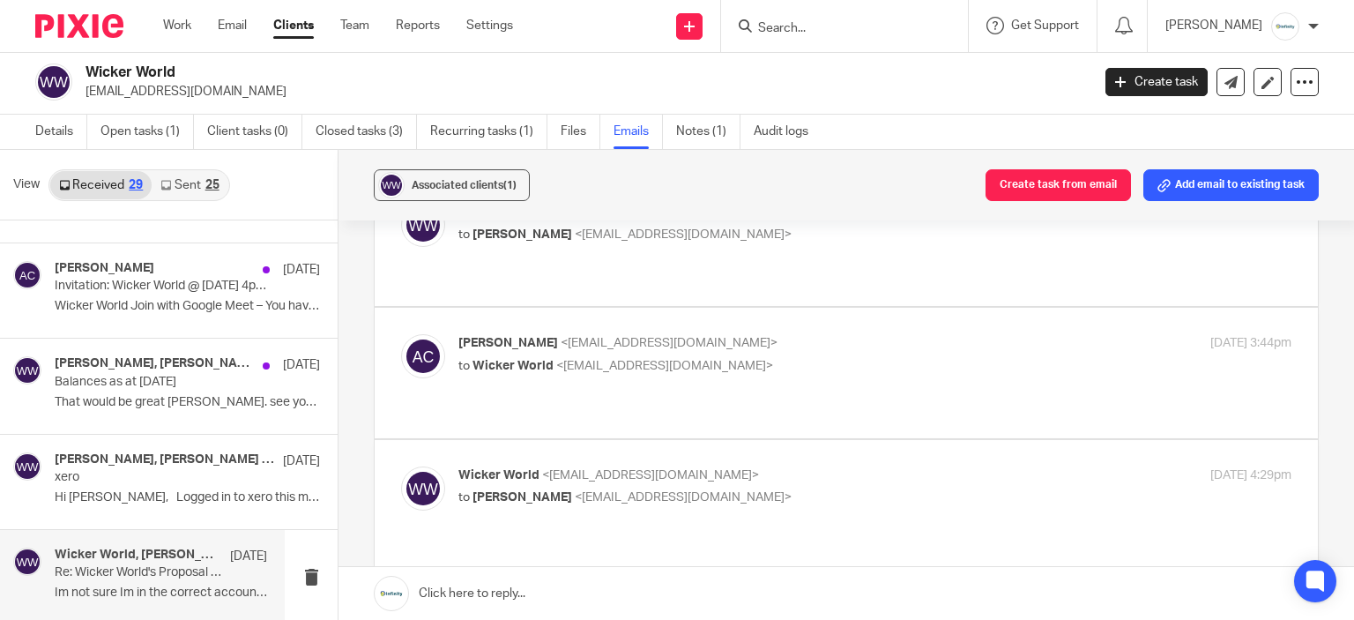
scroll to position [2002, 0]
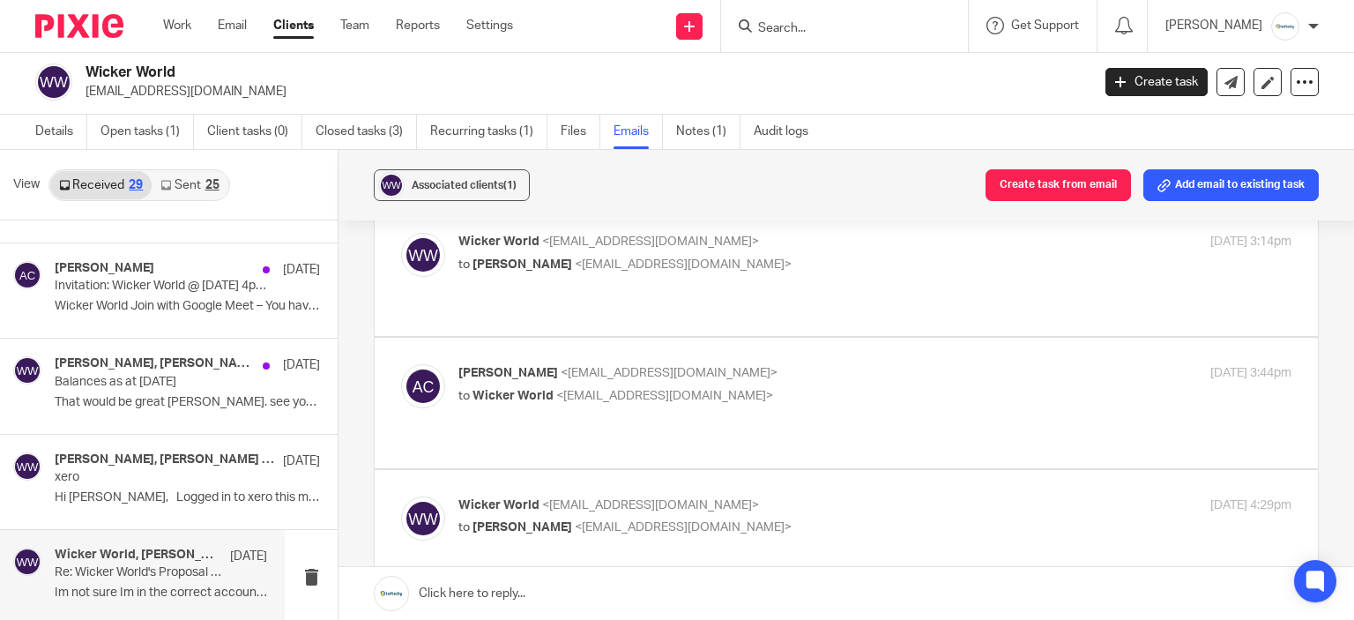
checkbox input "true"
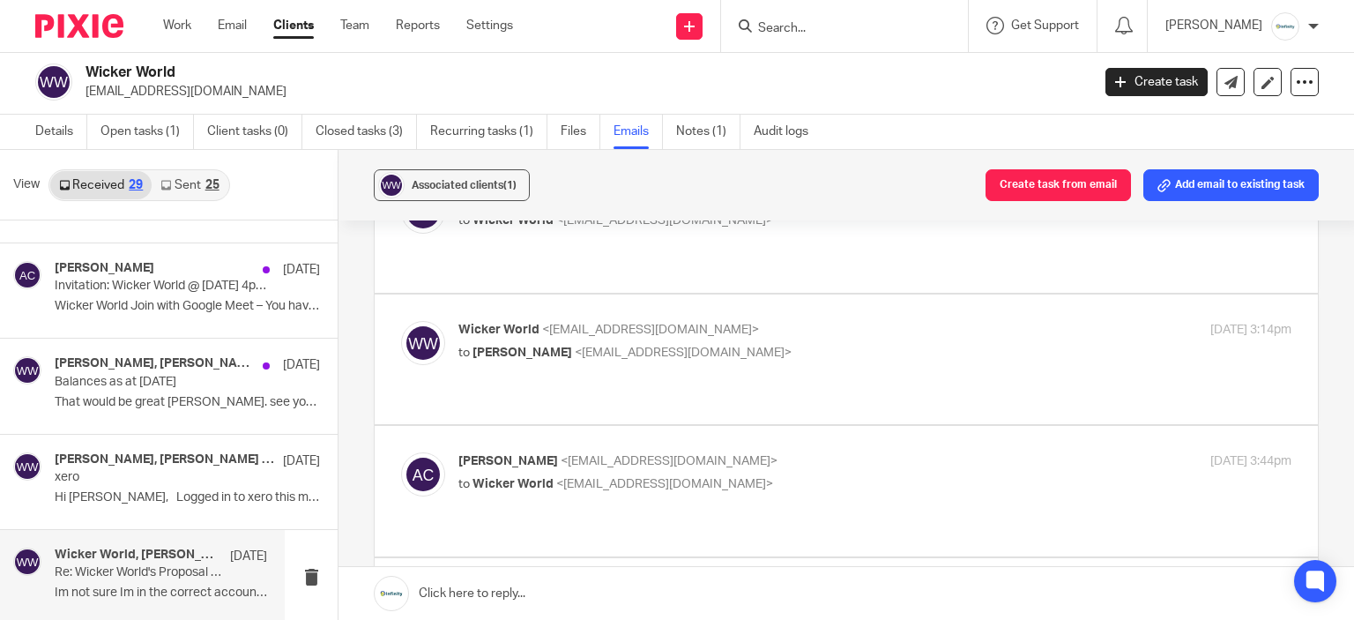
click at [817, 584] on p "Wicker World <[EMAIL_ADDRESS][DOMAIN_NAME]>" at bounding box center [735, 593] width 555 height 19
checkbox input "true"
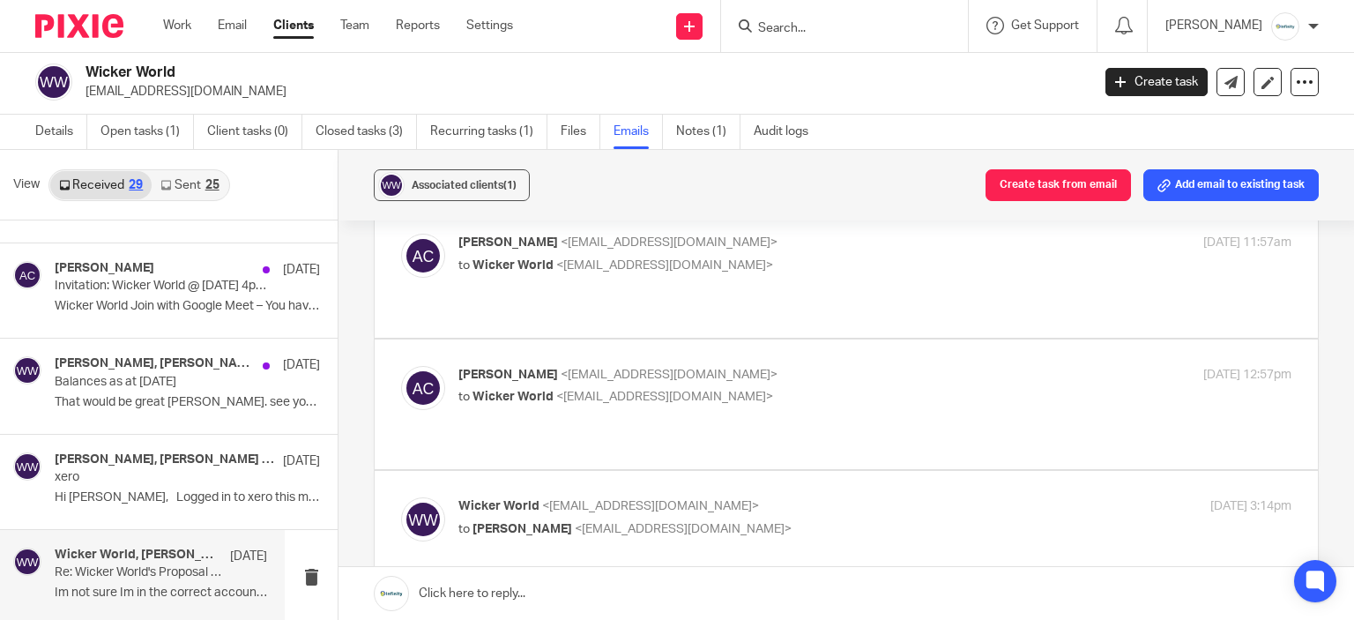
click at [401, 619] on input "checkbox" at bounding box center [400, 628] width 1 height 1
checkbox input "true"
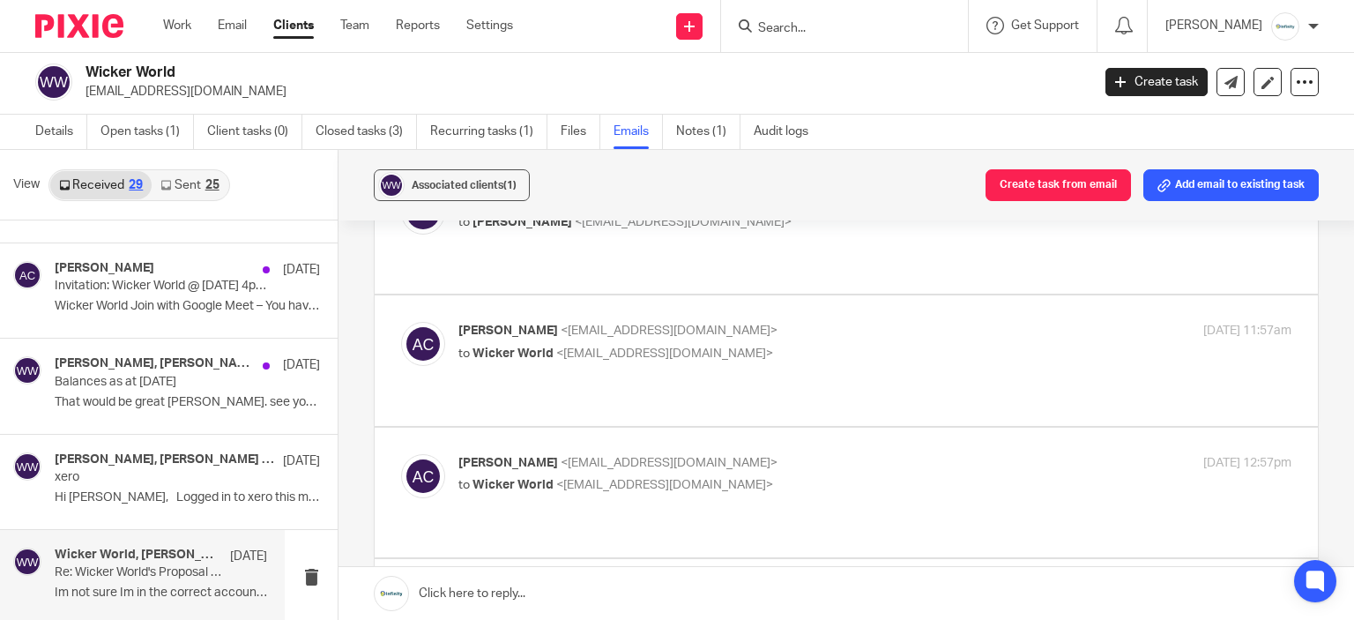
click at [828, 608] on p "to [PERSON_NAME] <[EMAIL_ADDRESS][DOMAIN_NAME]>" at bounding box center [735, 617] width 555 height 19
checkbox input "true"
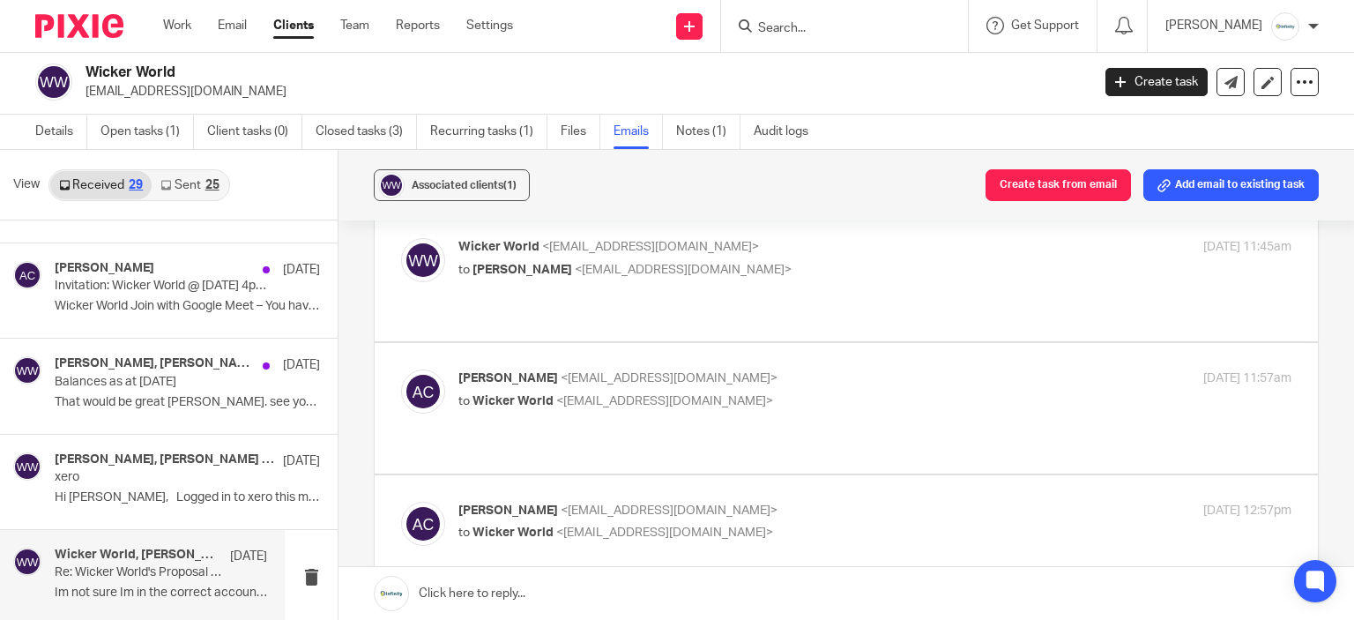
scroll to position [1561, 0]
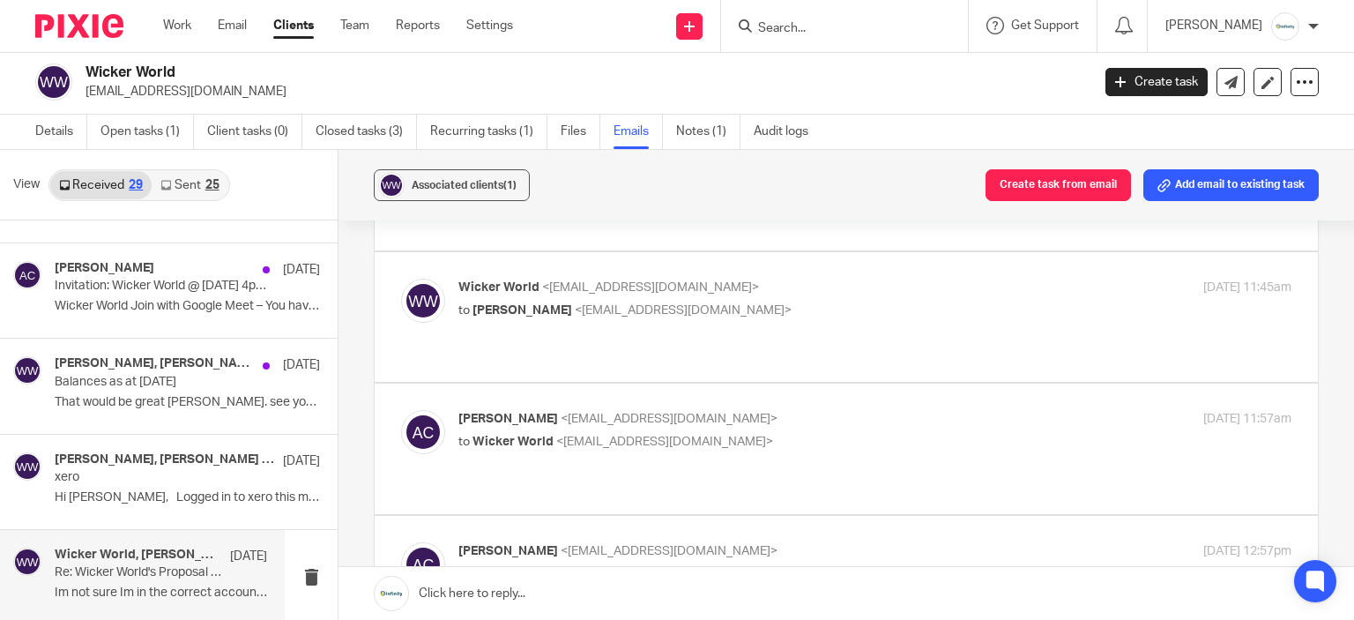
click at [838, 542] on p "[PERSON_NAME] <[EMAIL_ADDRESS][DOMAIN_NAME]>" at bounding box center [735, 551] width 555 height 19
checkbox input "true"
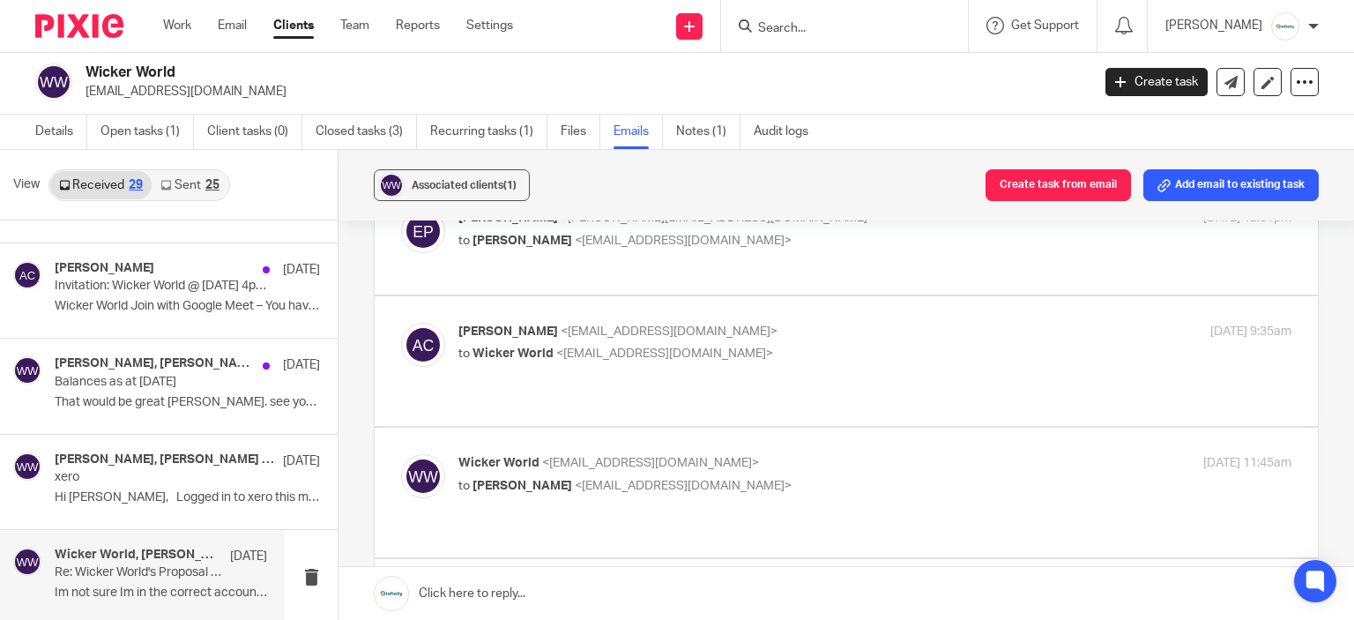
scroll to position [1385, 0]
click at [822, 586] on p "[PERSON_NAME] <[EMAIL_ADDRESS][DOMAIN_NAME]>" at bounding box center [735, 595] width 555 height 19
checkbox input "true"
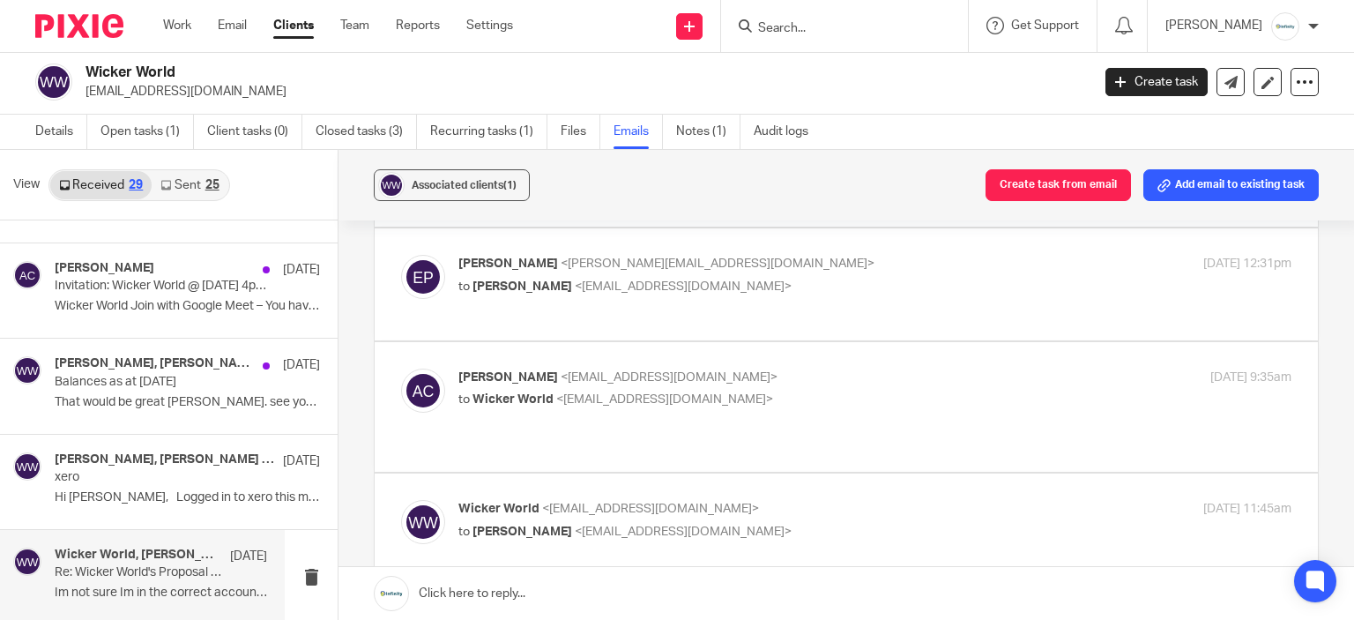
scroll to position [1297, 0]
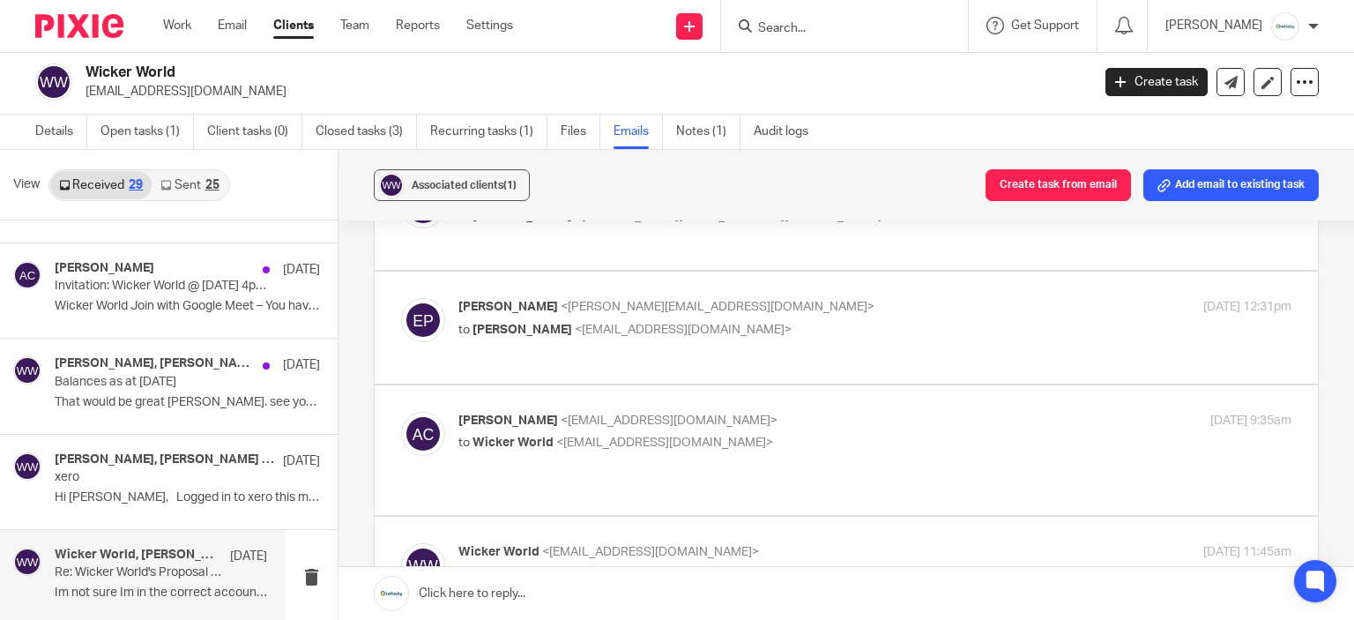
click at [822, 543] on div "Wicker World <[EMAIL_ADDRESS][DOMAIN_NAME]> to [PERSON_NAME] <[EMAIL_ADDRESS][D…" at bounding box center [735, 563] width 555 height 41
checkbox input "true"
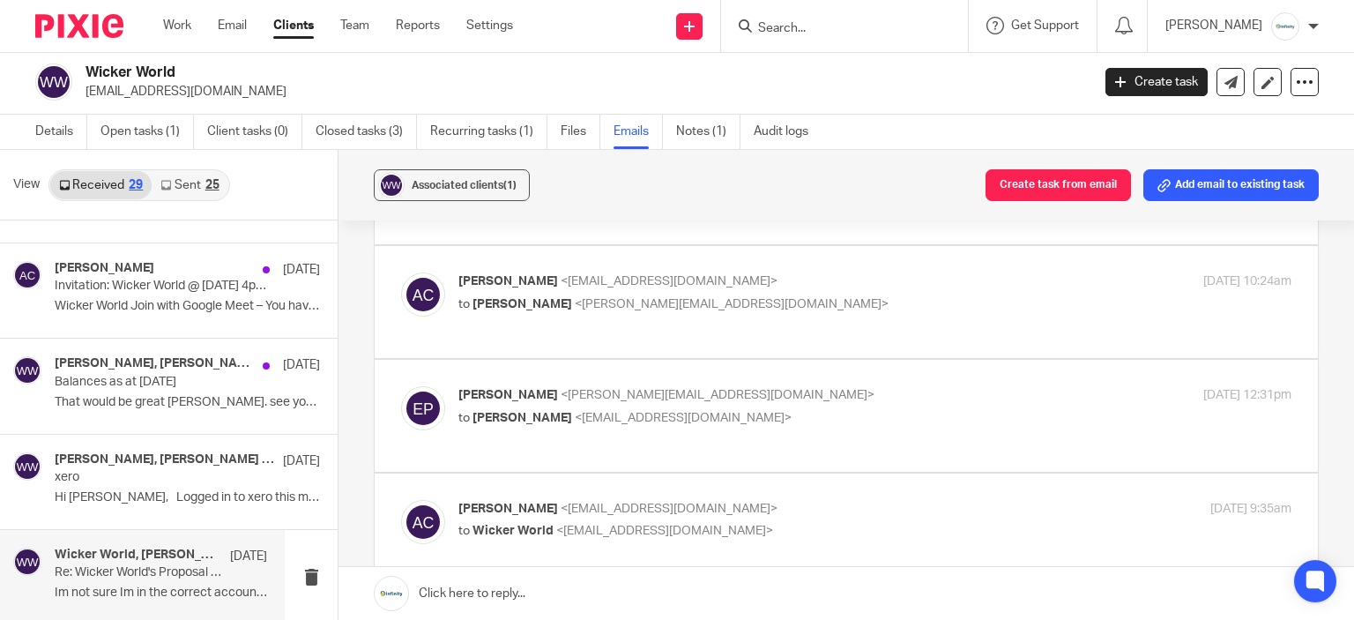
click at [822, 500] on div "[PERSON_NAME] <[EMAIL_ADDRESS][DOMAIN_NAME]> to Wicker World <[EMAIL_ADDRESS][D…" at bounding box center [846, 538] width 890 height 77
click at [822, 522] on p "to Wicker World <[EMAIL_ADDRESS][DOMAIN_NAME]>" at bounding box center [735, 531] width 555 height 19
checkbox input "true"
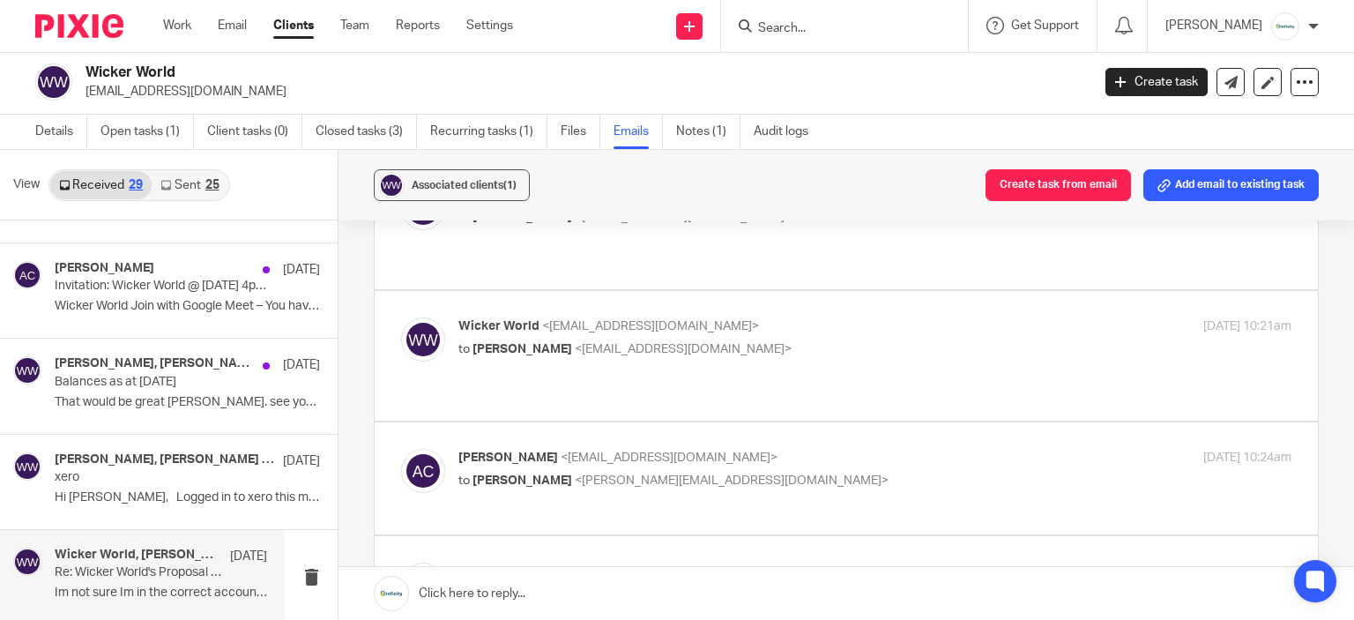
drag, startPoint x: 839, startPoint y: 382, endPoint x: 829, endPoint y: 376, distance: 12.2
click at [831, 562] on p "[PERSON_NAME] <[PERSON_NAME][EMAIL_ADDRESS][DOMAIN_NAME]>" at bounding box center [735, 571] width 555 height 19
checkbox input "true"
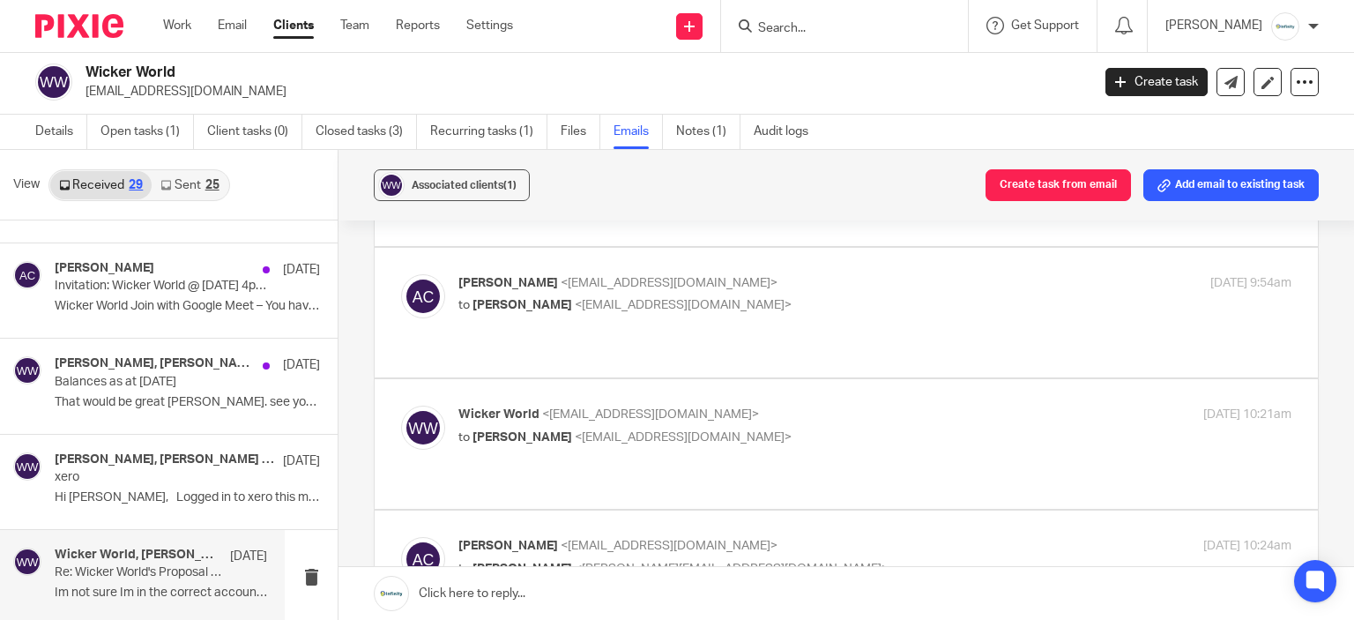
click at [827, 510] on label at bounding box center [846, 566] width 943 height 112
click at [401, 536] on input "checkbox" at bounding box center [400, 536] width 1 height 1
checkbox input "true"
click at [849, 405] on div "Wicker World <[EMAIL_ADDRESS][DOMAIN_NAME]> to [PERSON_NAME] <[EMAIL_ADDRESS][D…" at bounding box center [874, 427] width 833 height 44
checkbox input "true"
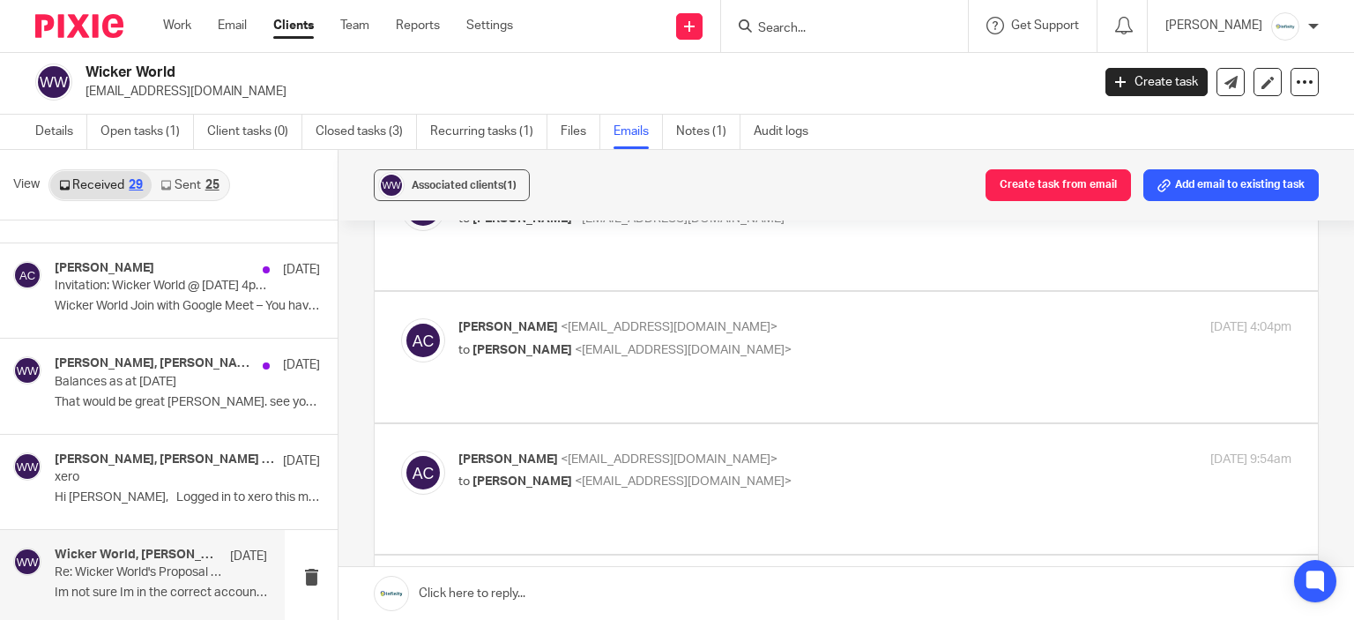
click at [855, 450] on p "[PERSON_NAME] <[EMAIL_ADDRESS][DOMAIN_NAME]>" at bounding box center [735, 459] width 555 height 19
checkbox input "true"
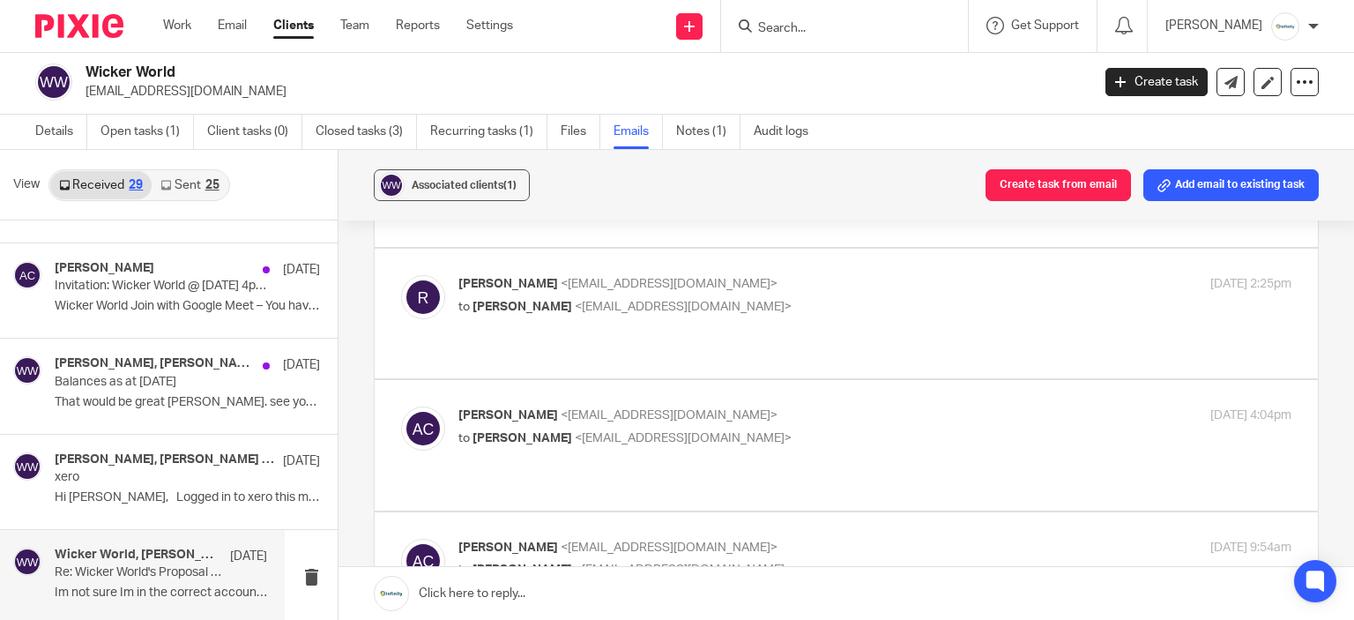
click at [853, 429] on p "to [PERSON_NAME] <[EMAIL_ADDRESS][DOMAIN_NAME]>" at bounding box center [735, 438] width 555 height 19
checkbox input "true"
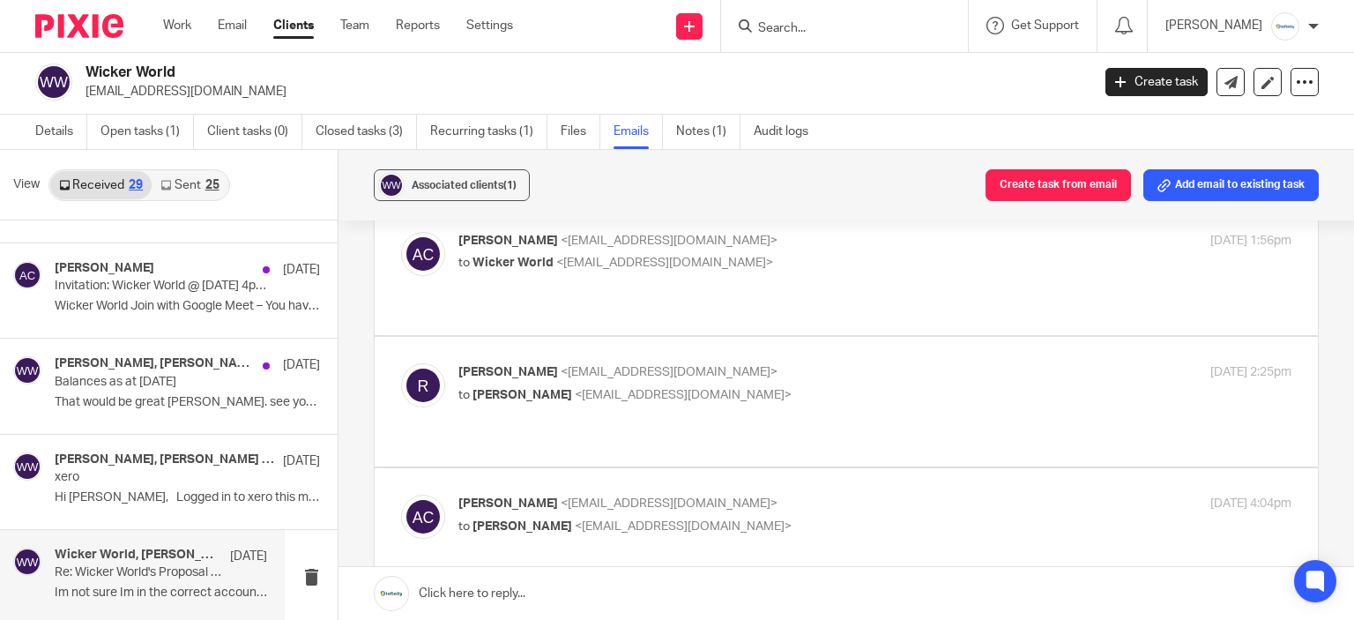
click at [853, 363] on div "[PERSON_NAME] <[EMAIL_ADDRESS][DOMAIN_NAME]> to [PERSON_NAME] <[EMAIL_ADDRESS][…" at bounding box center [846, 401] width 890 height 77
click at [854, 363] on div "[PERSON_NAME] <[EMAIL_ADDRESS][DOMAIN_NAME]> to [PERSON_NAME] <[EMAIL_ADDRESS][…" at bounding box center [874, 385] width 833 height 44
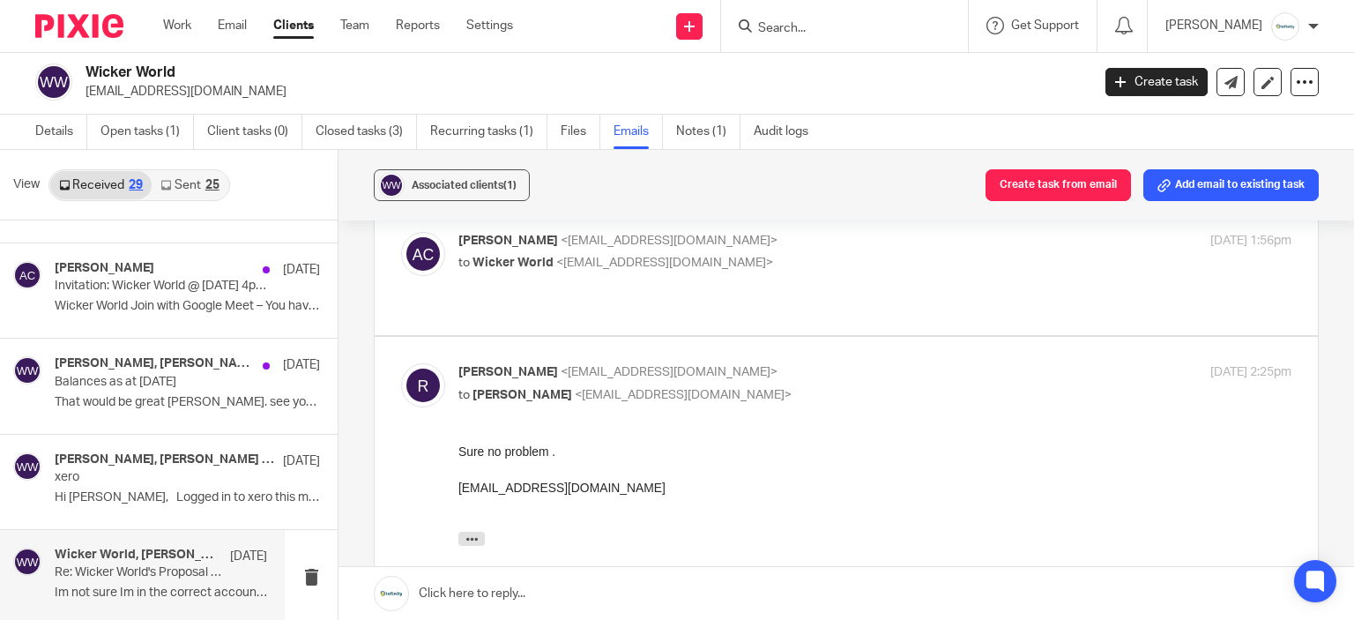
click at [854, 386] on p "to [PERSON_NAME] <[EMAIL_ADDRESS][DOMAIN_NAME]>" at bounding box center [735, 395] width 555 height 19
checkbox input "false"
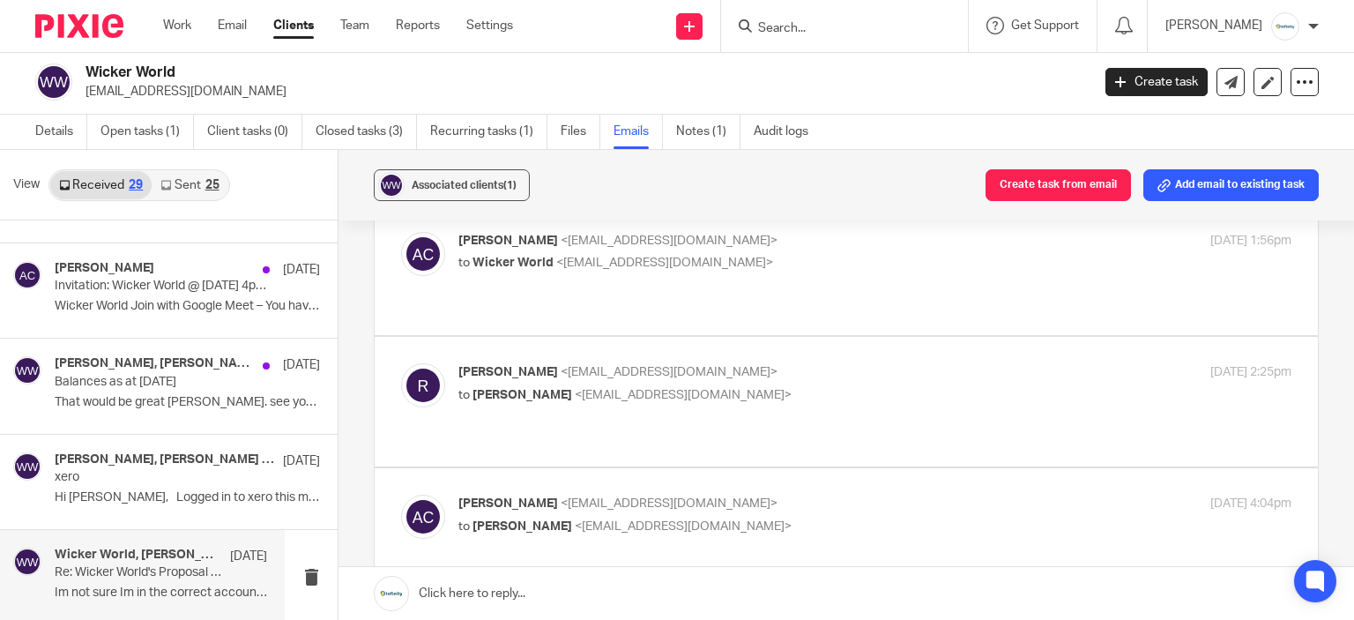
click at [854, 386] on p "to [PERSON_NAME] <[EMAIL_ADDRESS][DOMAIN_NAME]>" at bounding box center [735, 395] width 555 height 19
click at [812, 518] on p "to Wicker World <[EMAIL_ADDRESS][DOMAIN_NAME]>" at bounding box center [735, 527] width 555 height 19
checkbox input "true"
click at [850, 387] on p "to [PERSON_NAME] <[EMAIL_ADDRESS][DOMAIN_NAME]>" at bounding box center [735, 396] width 555 height 19
checkbox input "true"
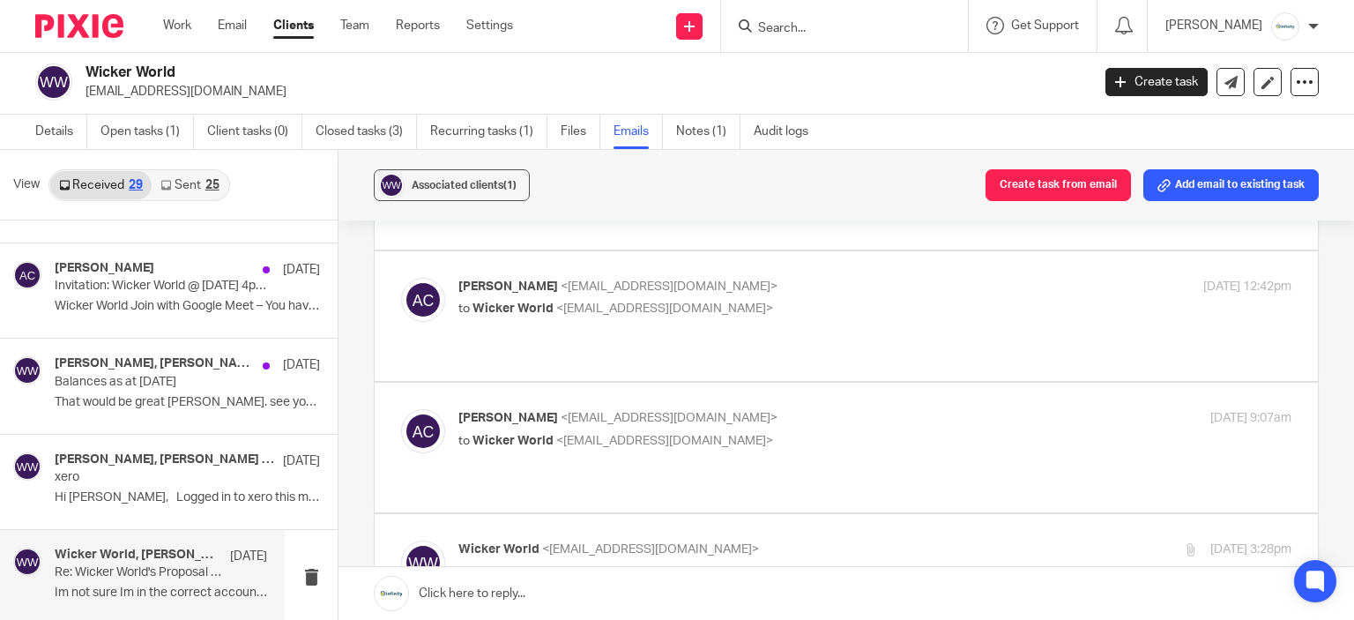
click at [850, 409] on p "[PERSON_NAME] <[EMAIL_ADDRESS][DOMAIN_NAME]>" at bounding box center [735, 418] width 555 height 19
checkbox input "true"
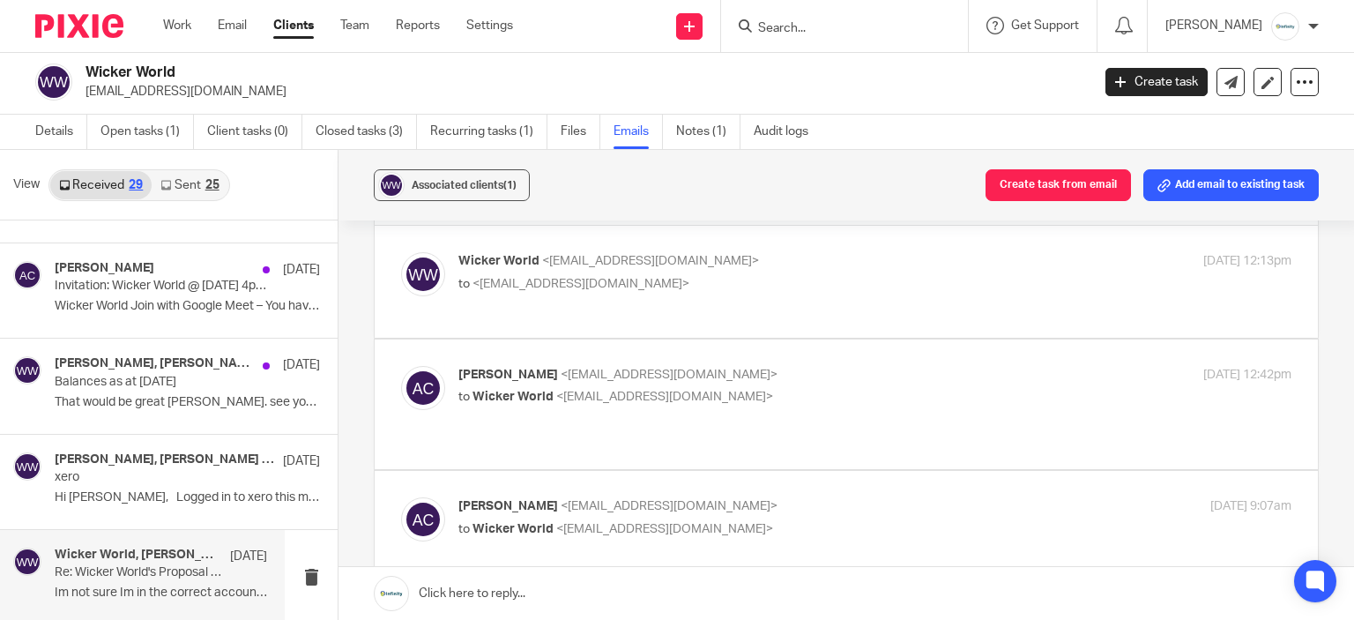
click at [850, 388] on p "to Wicker World <[EMAIL_ADDRESS][DOMAIN_NAME]>" at bounding box center [735, 397] width 555 height 19
checkbox input "true"
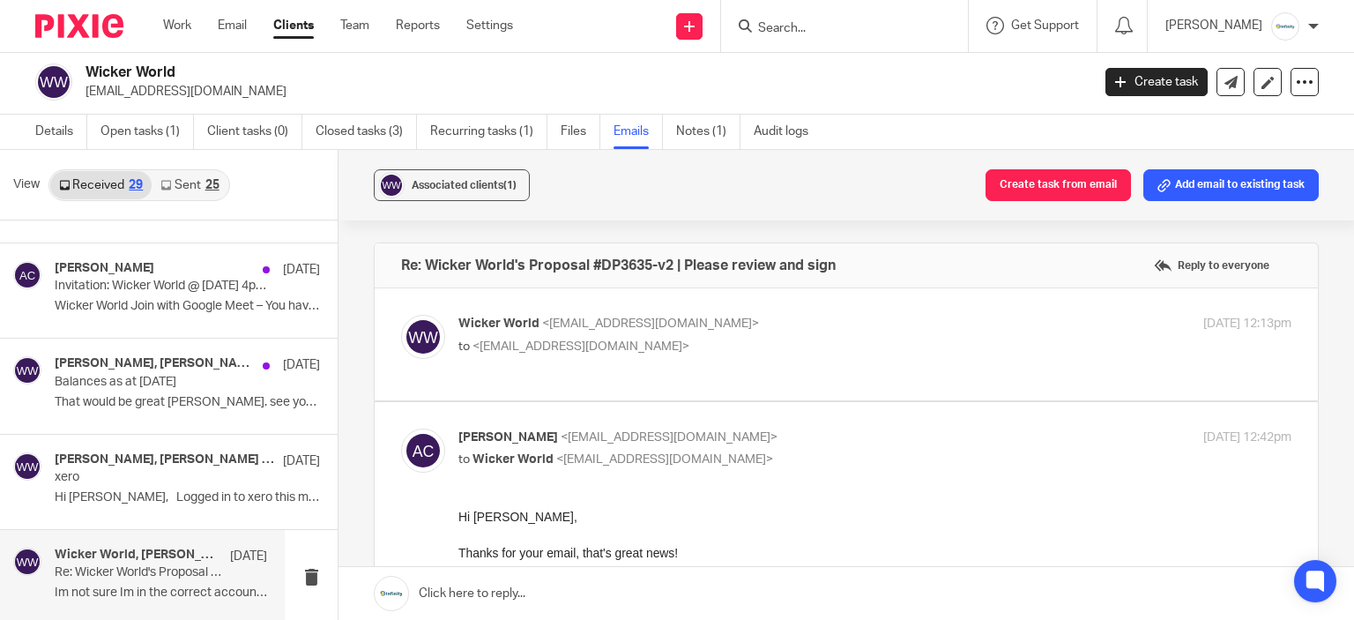
click at [850, 347] on p "to <[EMAIL_ADDRESS][DOMAIN_NAME]>" at bounding box center [735, 347] width 555 height 19
checkbox input "true"
